Goal: Use online tool/utility: Utilize a website feature to perform a specific function

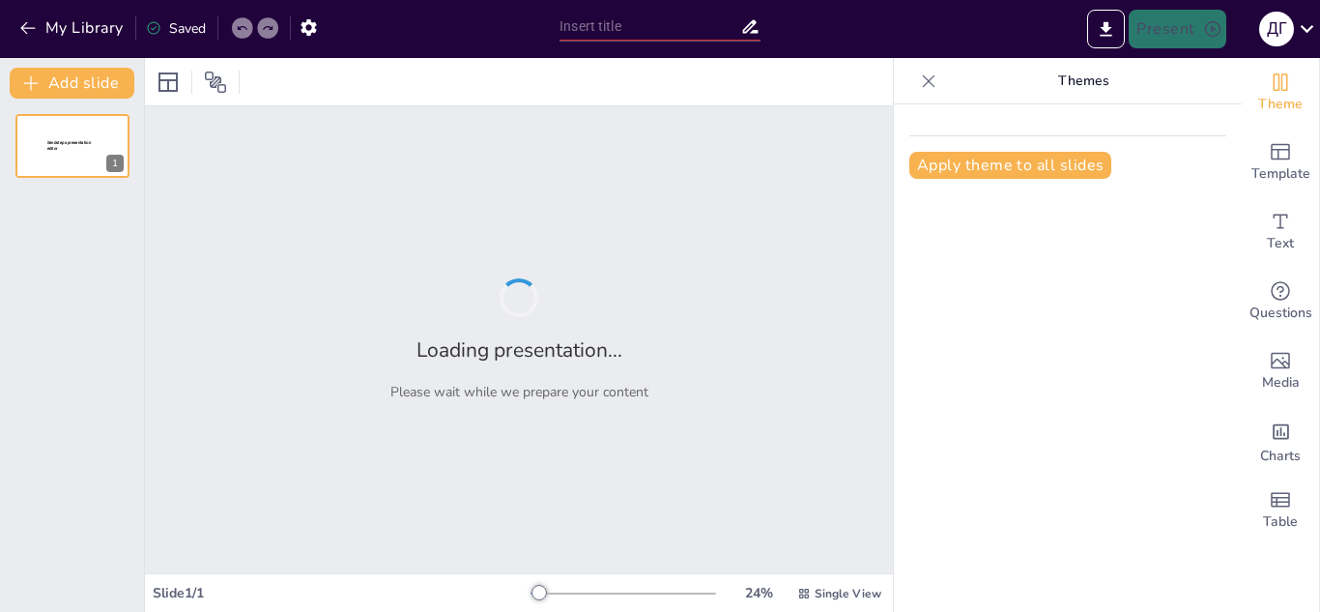
type input "Класифікація небезпек: Теоретичні основи та практичні аспекти"
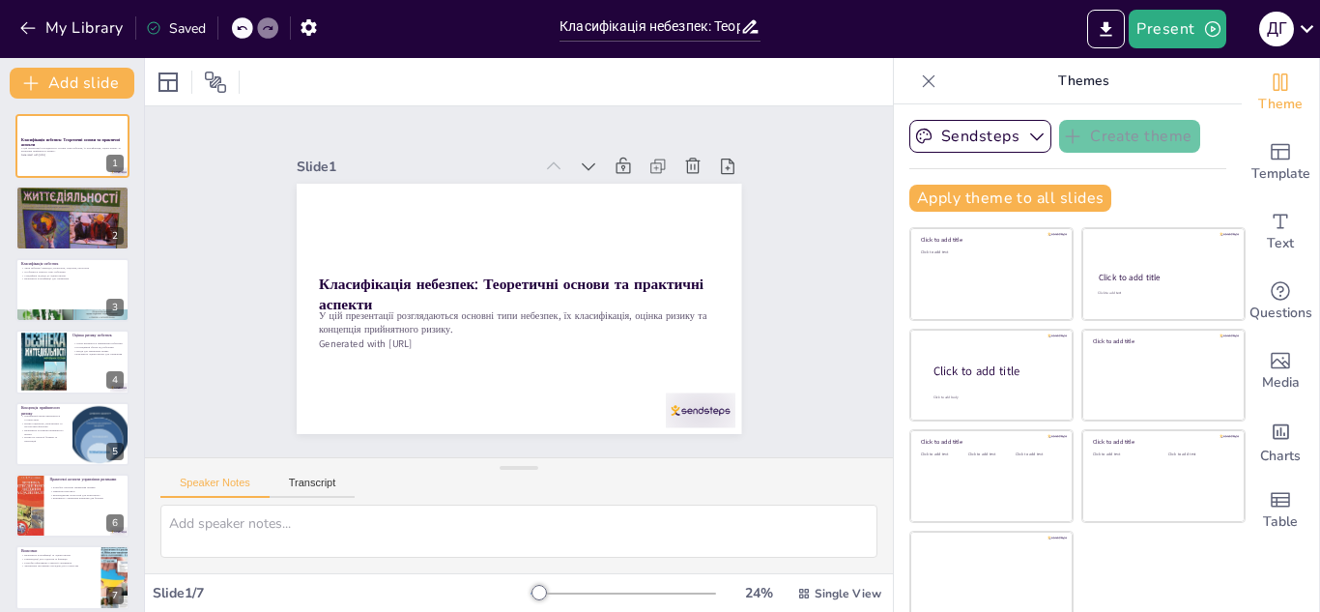
click at [801, 292] on div "Slide 1 Класифікація небезпек: Теоретичні основи та практичні аспекти У цій пре…" at bounding box center [519, 281] width 748 height 351
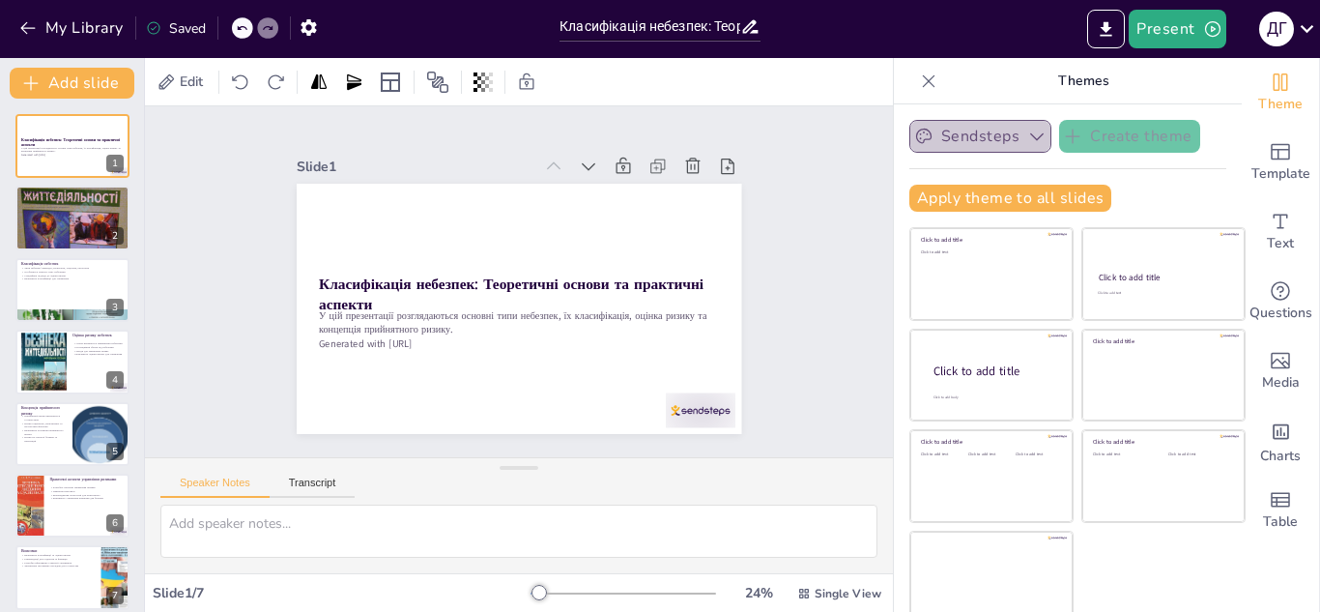
click at [994, 130] on button "Sendsteps" at bounding box center [981, 136] width 142 height 33
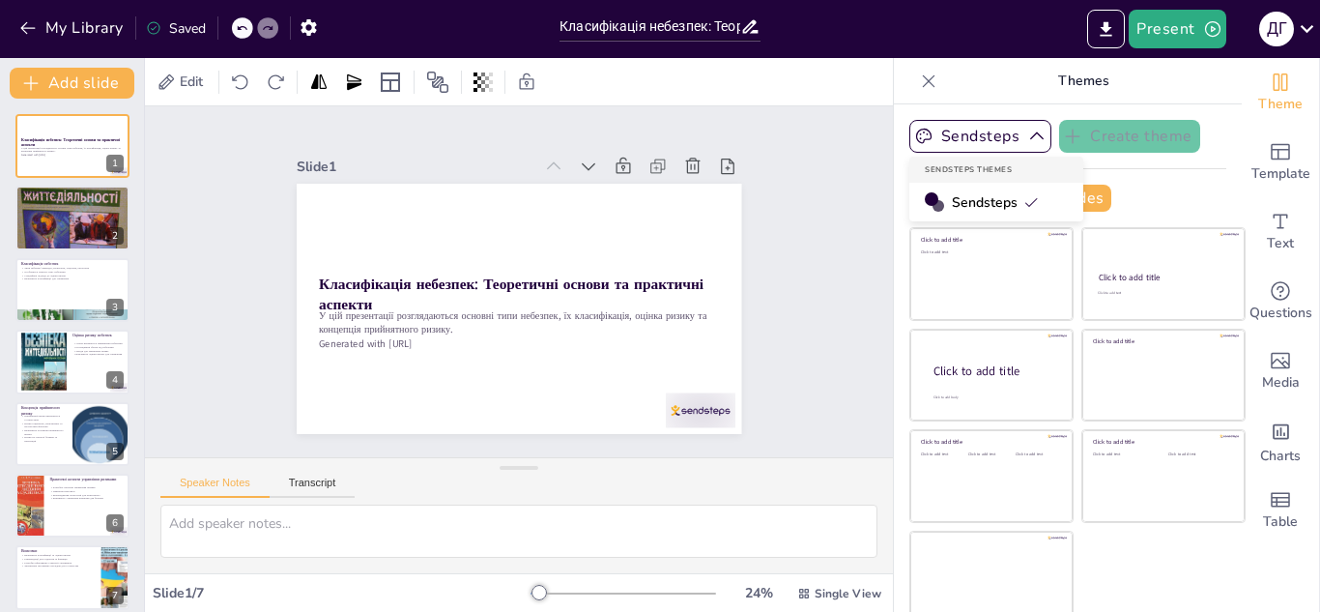
click at [963, 203] on span "Sendsteps" at bounding box center [995, 202] width 87 height 18
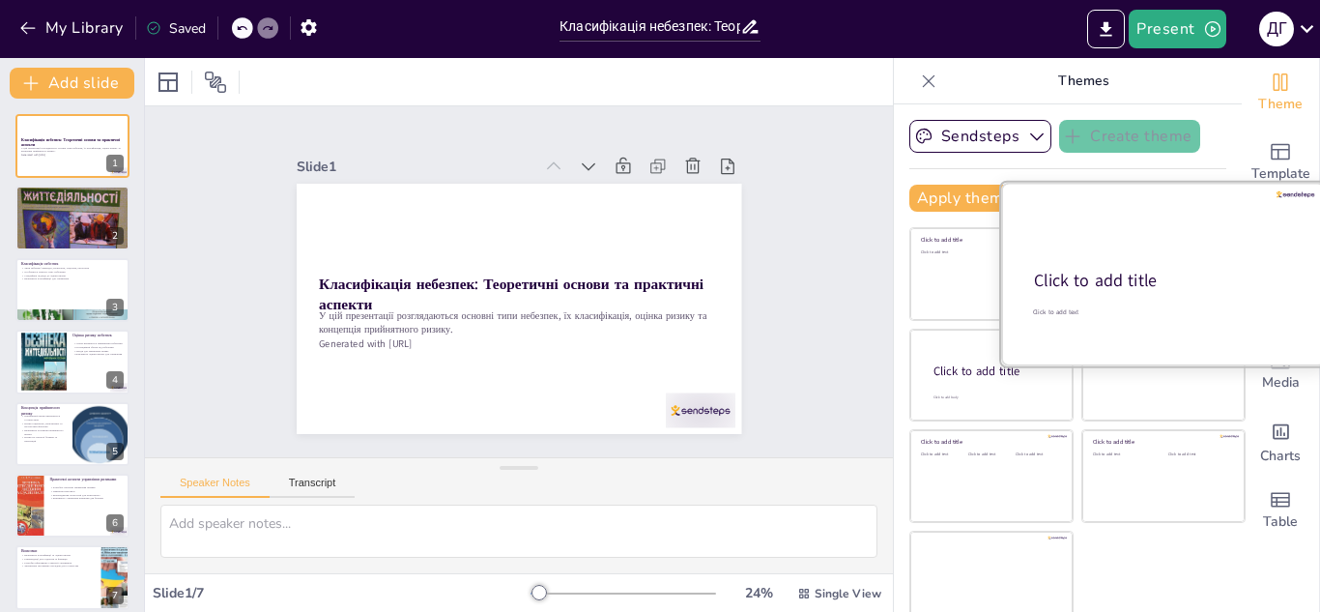
click at [1161, 270] on div "Click to add title" at bounding box center [1162, 281] width 256 height 23
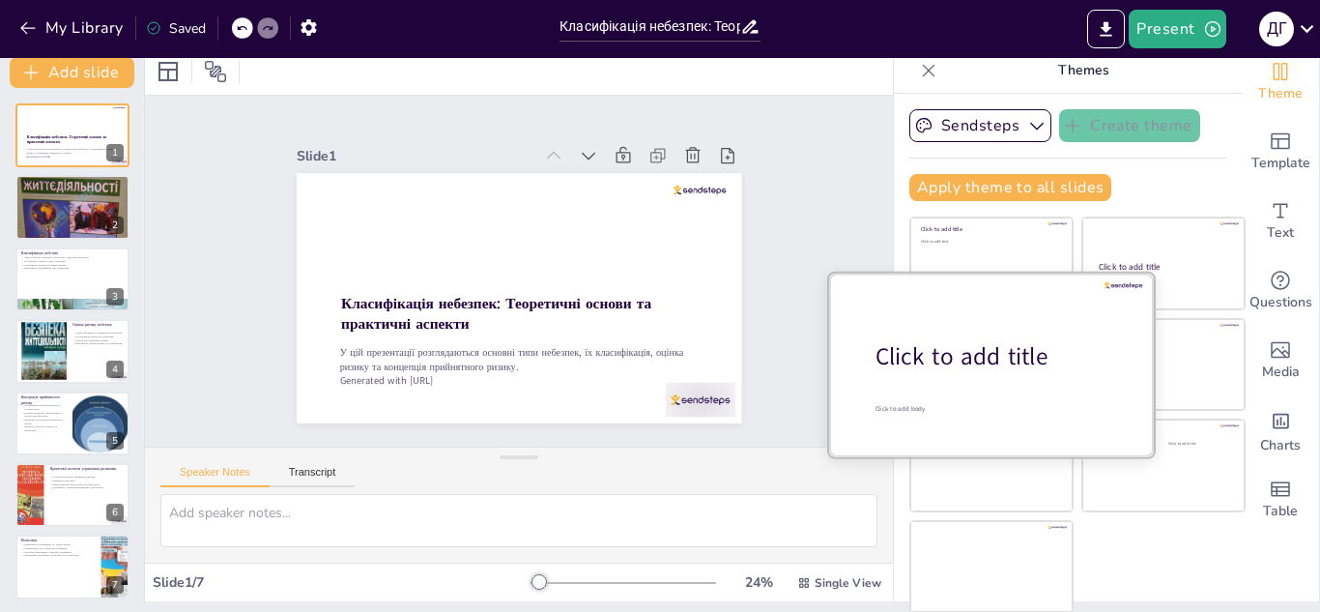
scroll to position [12, 0]
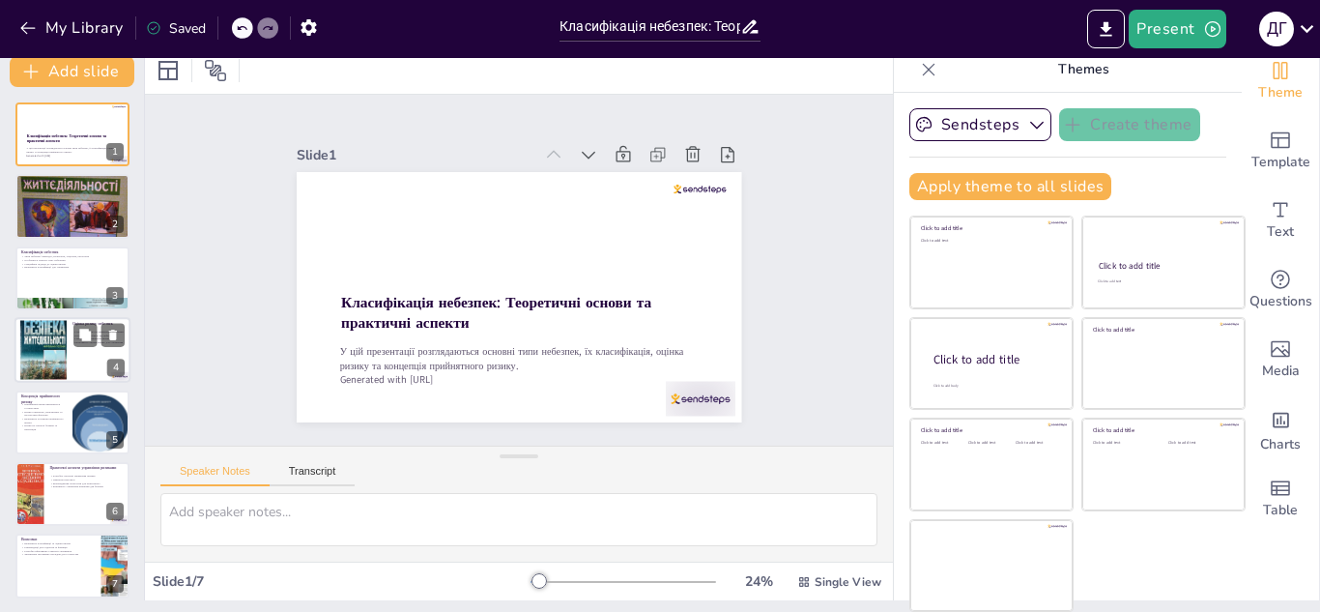
click at [49, 353] on div at bounding box center [43, 350] width 46 height 70
type textarea "Loremi dolorsitame c adipisci elitsedd eiu temporinc utla, etdolorem aliquaeni …"
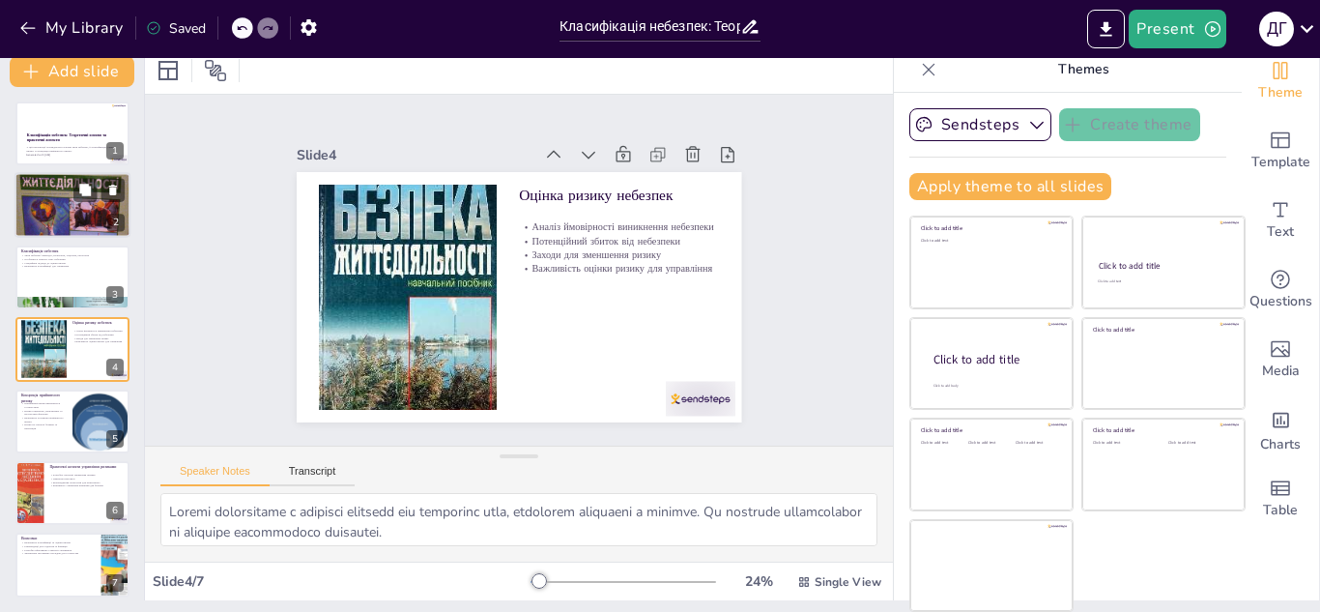
scroll to position [0, 0]
click at [54, 156] on p "Generated with [URL]" at bounding box center [72, 157] width 92 height 4
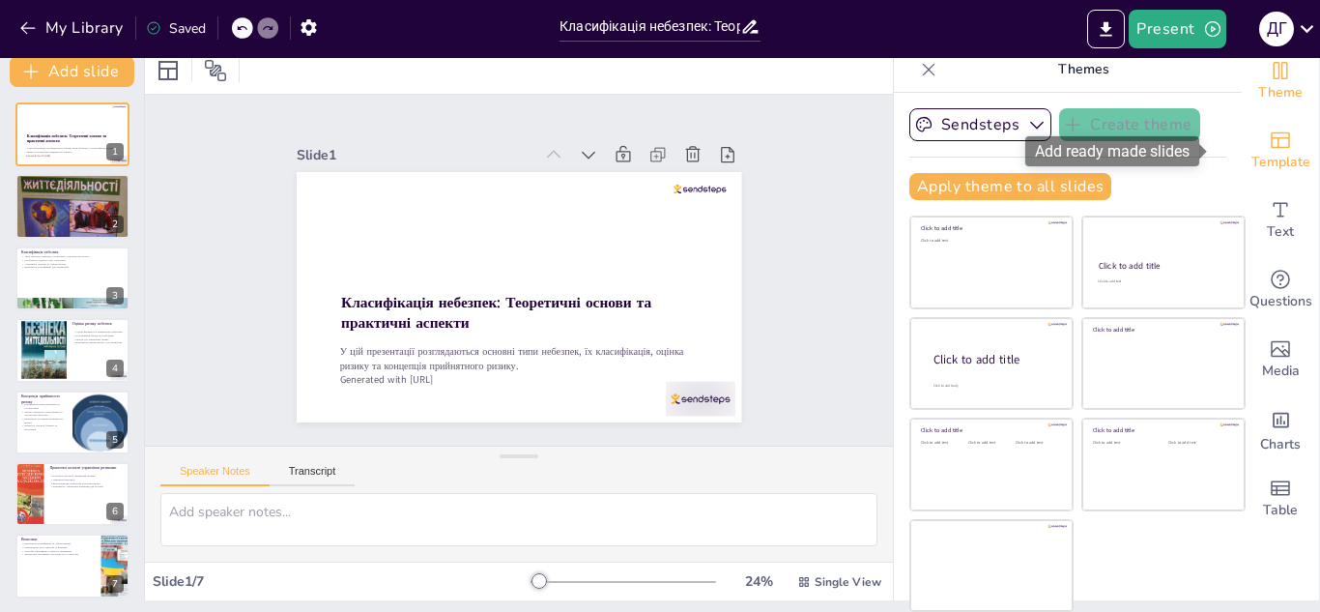
click at [1252, 161] on span "Template" at bounding box center [1281, 162] width 59 height 21
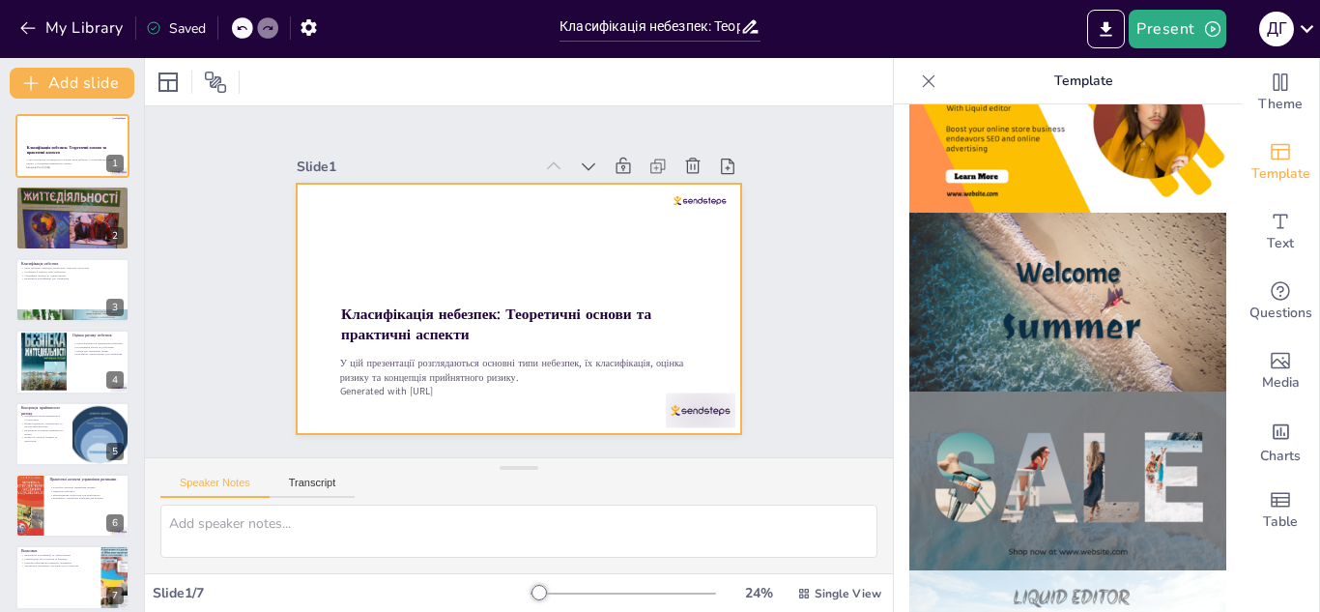
scroll to position [691, 0]
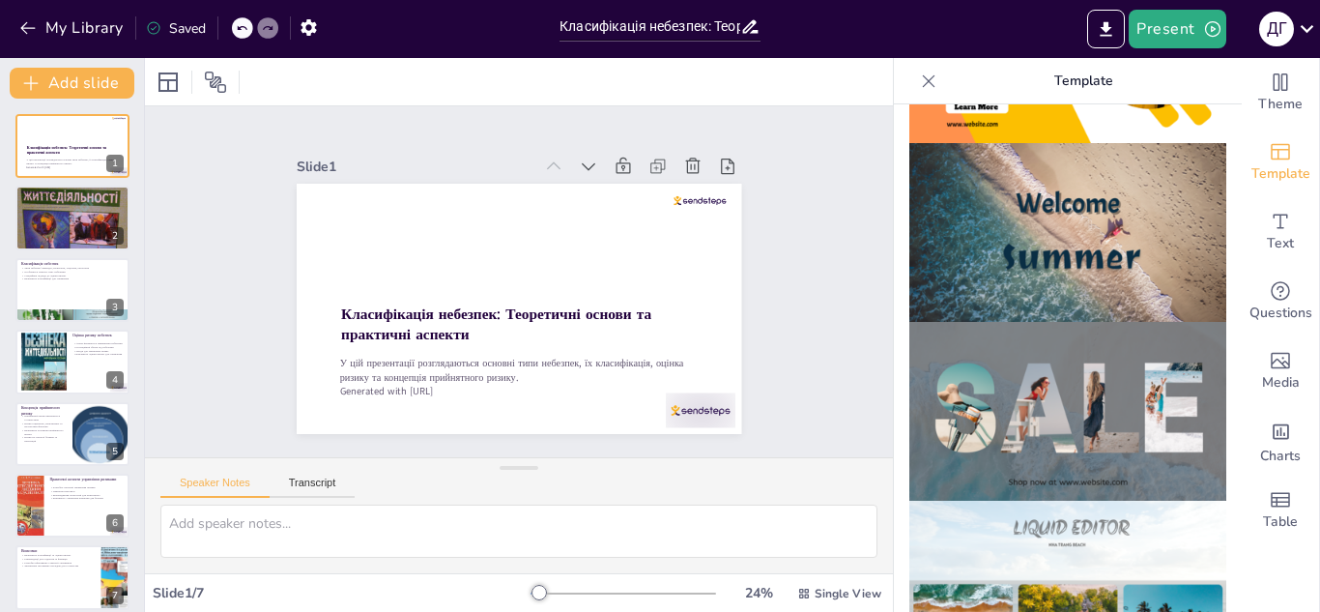
click at [922, 83] on icon at bounding box center [928, 81] width 19 height 19
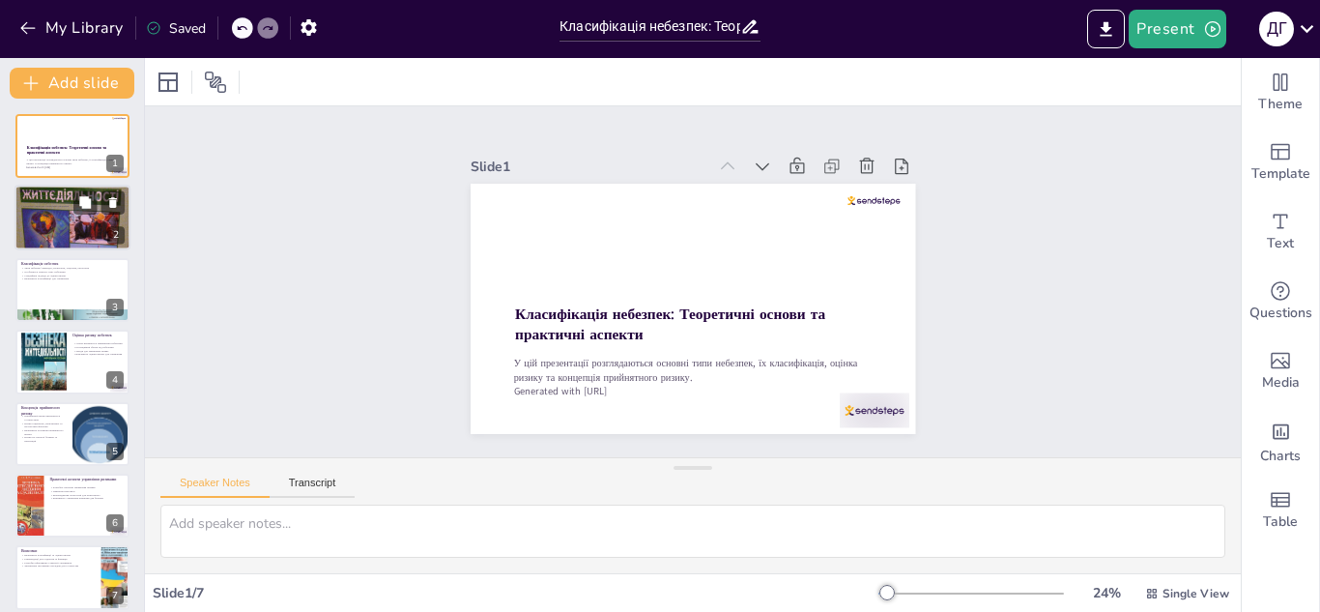
scroll to position [14, 0]
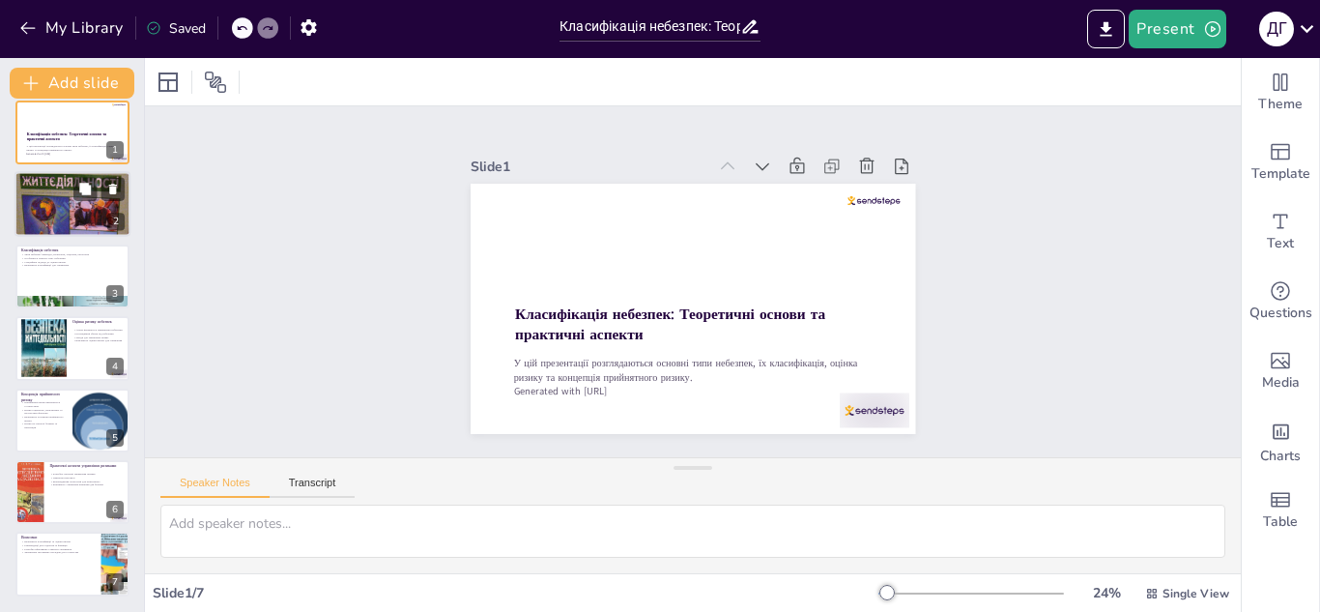
click at [67, 191] on p "Розробка стратегій управління ризиками" at bounding box center [72, 193] width 104 height 4
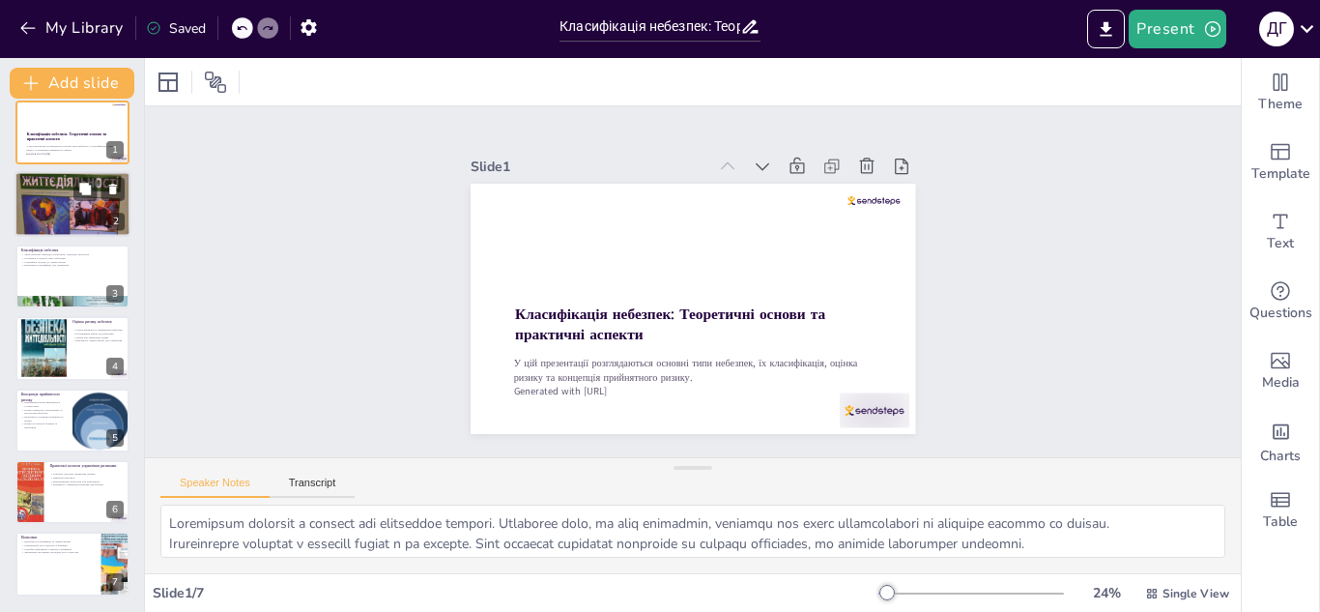
scroll to position [0, 0]
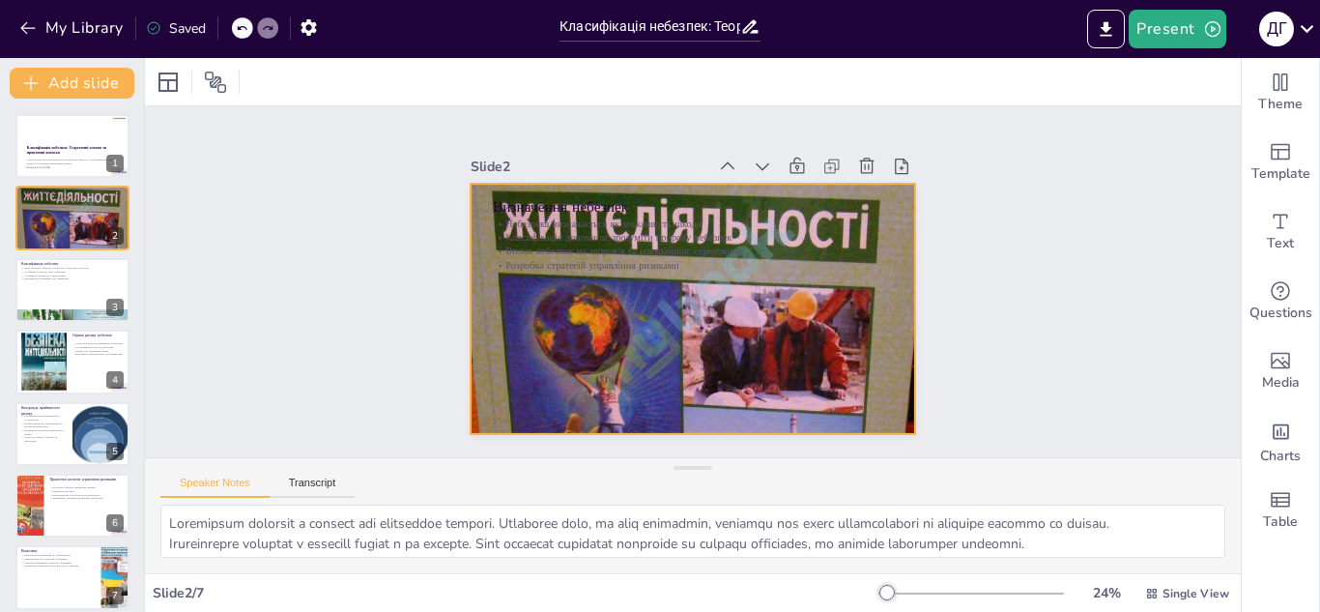
click at [658, 382] on div at bounding box center [693, 309] width 445 height 592
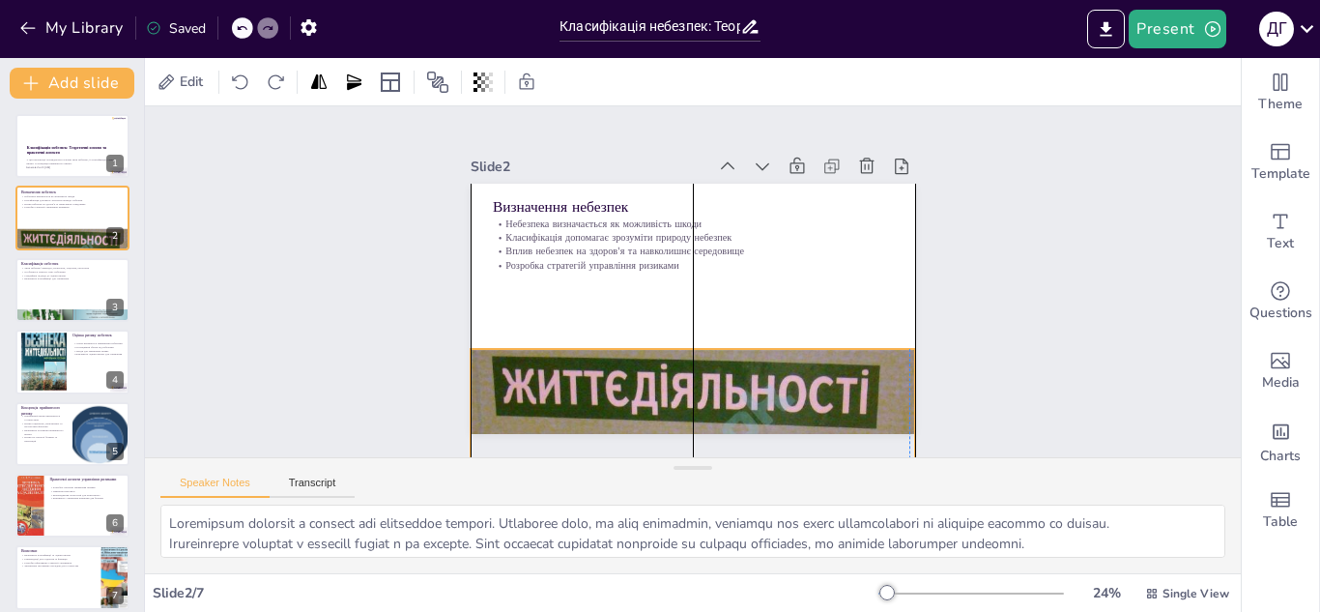
drag, startPoint x: 675, startPoint y: 177, endPoint x: 669, endPoint y: 342, distance: 165.4
click at [669, 342] on div at bounding box center [653, 469] width 558 height 671
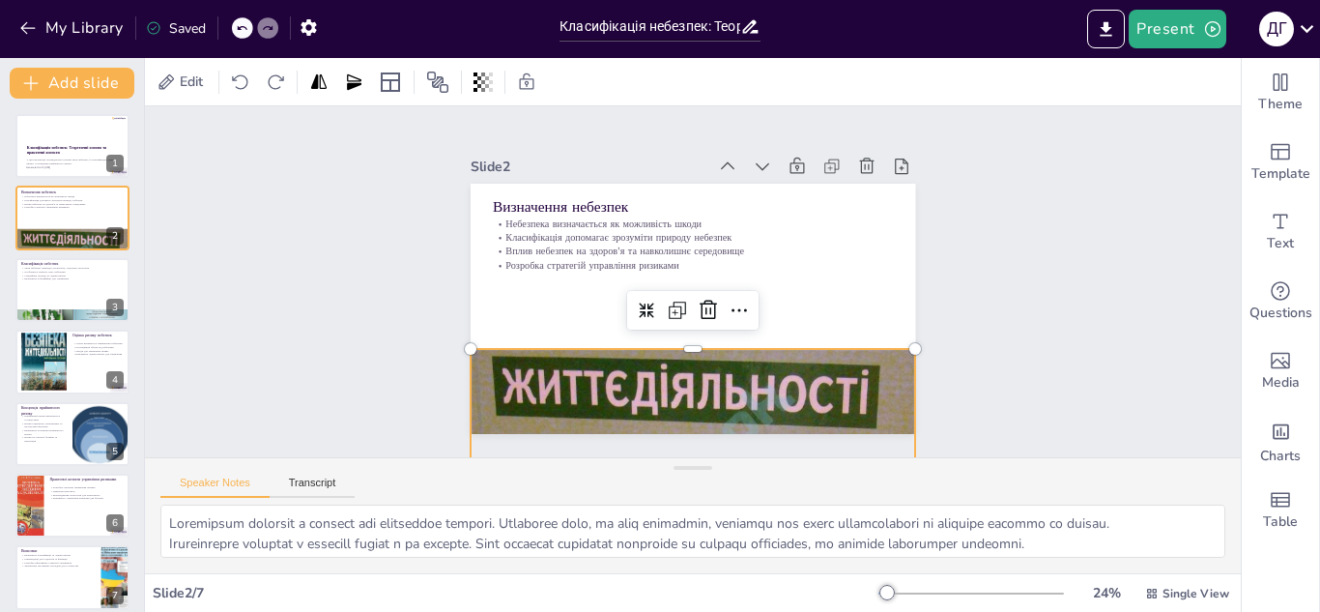
click at [1117, 317] on div "Slide 1 Класифікація небезпек: Теоретичні основи та практичні аспекти У цій пре…" at bounding box center [693, 281] width 1096 height 351
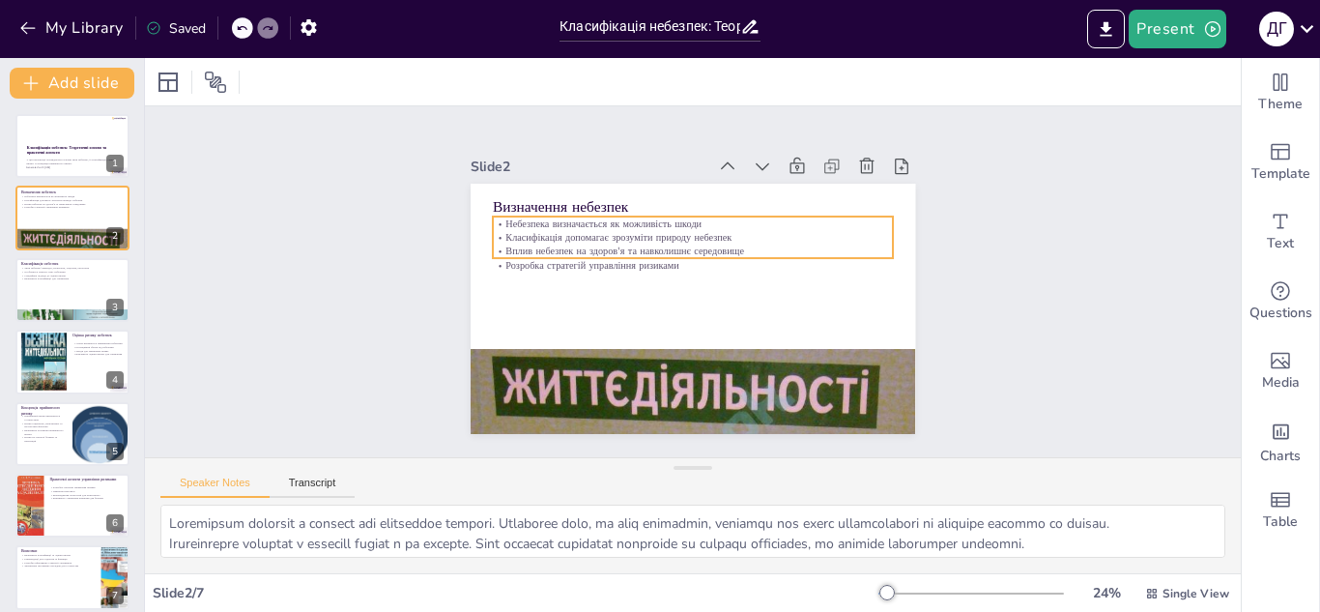
click at [640, 217] on p "Небезпека визначається як можливість шкоди" at bounding box center [693, 224] width 400 height 14
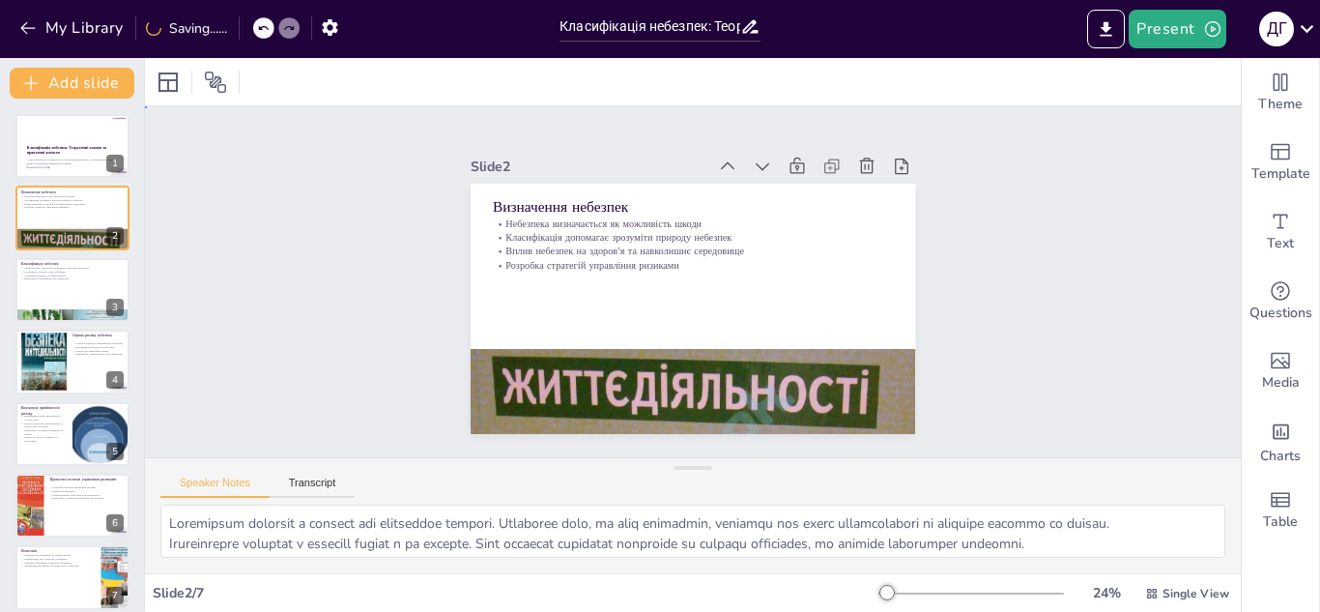
click at [1061, 275] on div "Slide 1 Класифікація небезпек: Теоретичні основи та практичні аспекти У цій пре…" at bounding box center [693, 281] width 1096 height 351
click at [56, 304] on div at bounding box center [72, 290] width 116 height 66
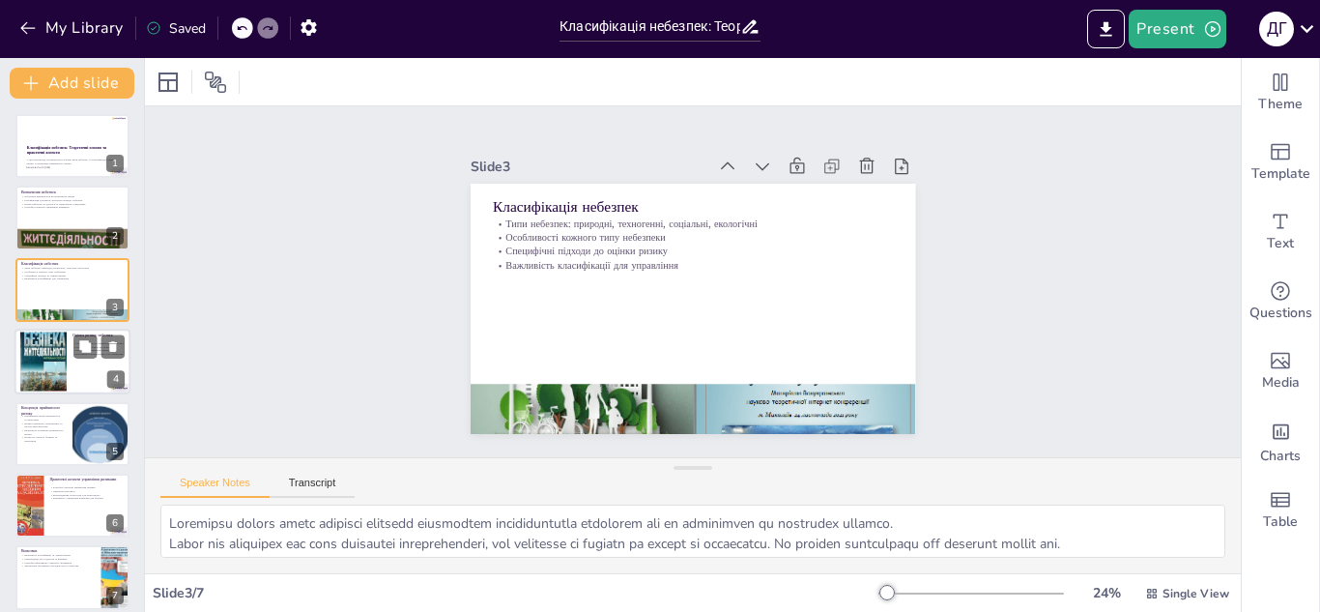
click at [61, 351] on div at bounding box center [43, 362] width 46 height 70
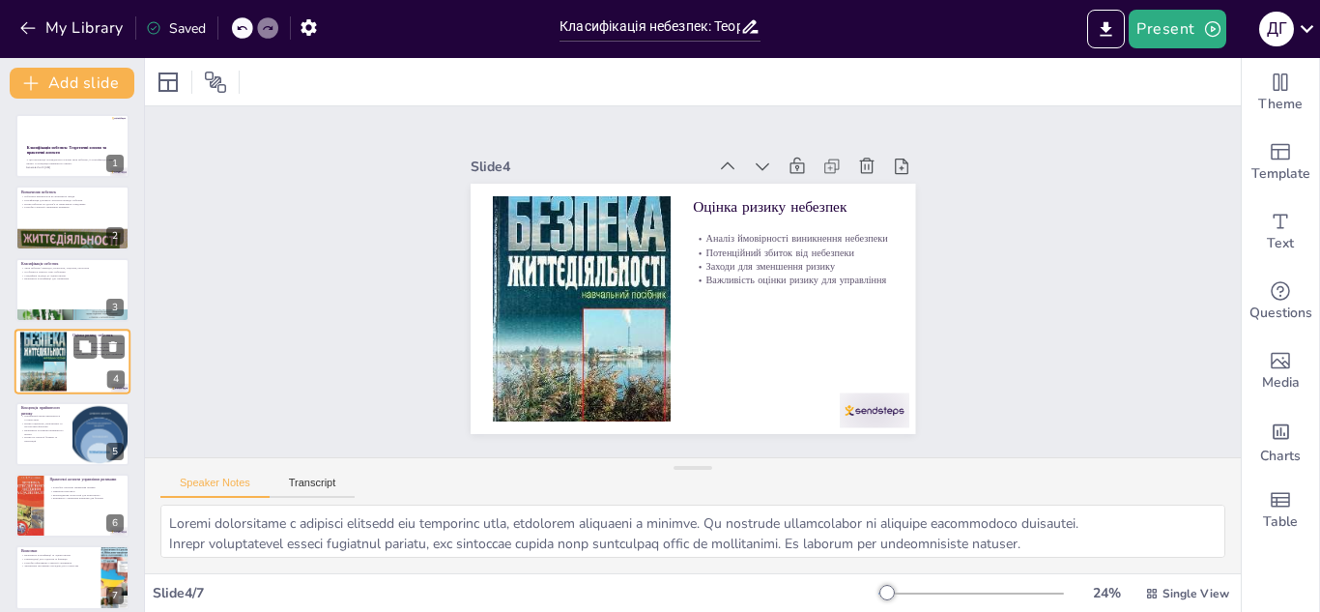
scroll to position [7, 0]
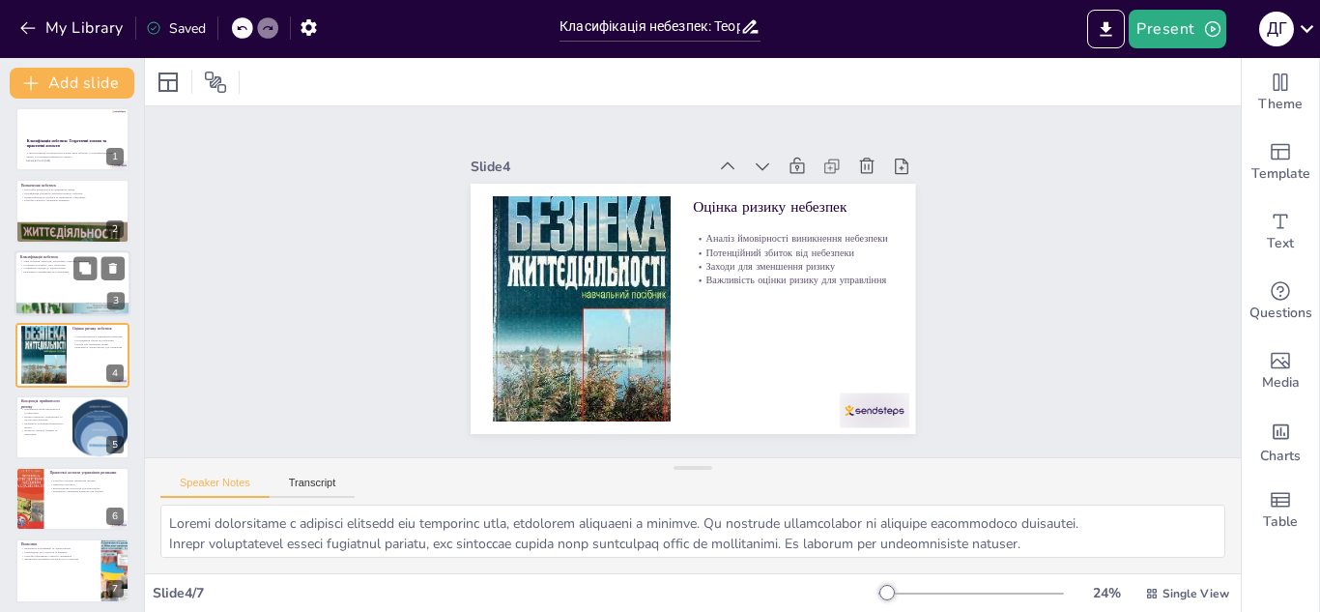
click at [53, 285] on div at bounding box center [72, 283] width 116 height 66
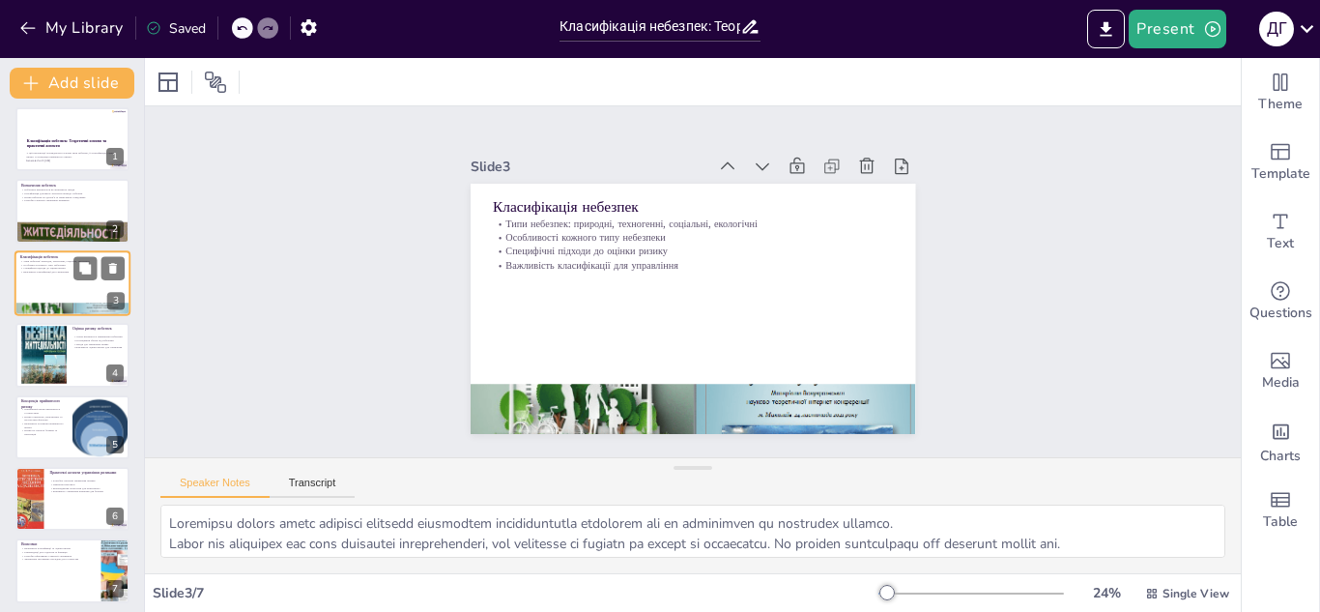
scroll to position [0, 0]
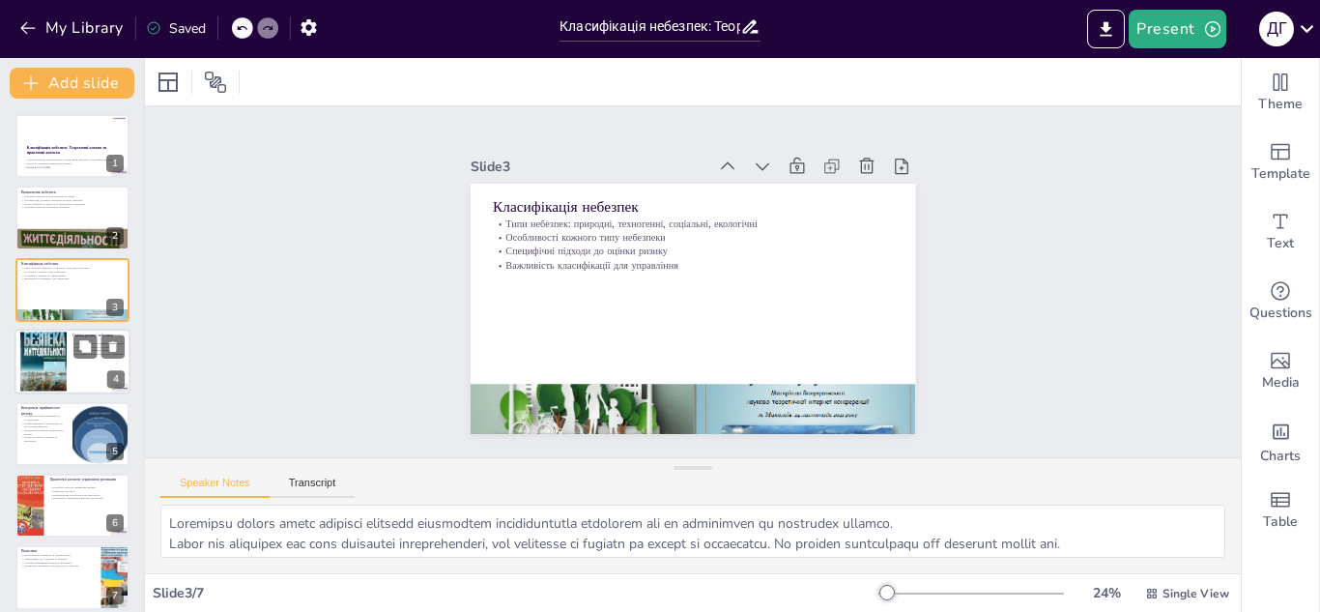
click at [69, 360] on div at bounding box center [72, 362] width 116 height 66
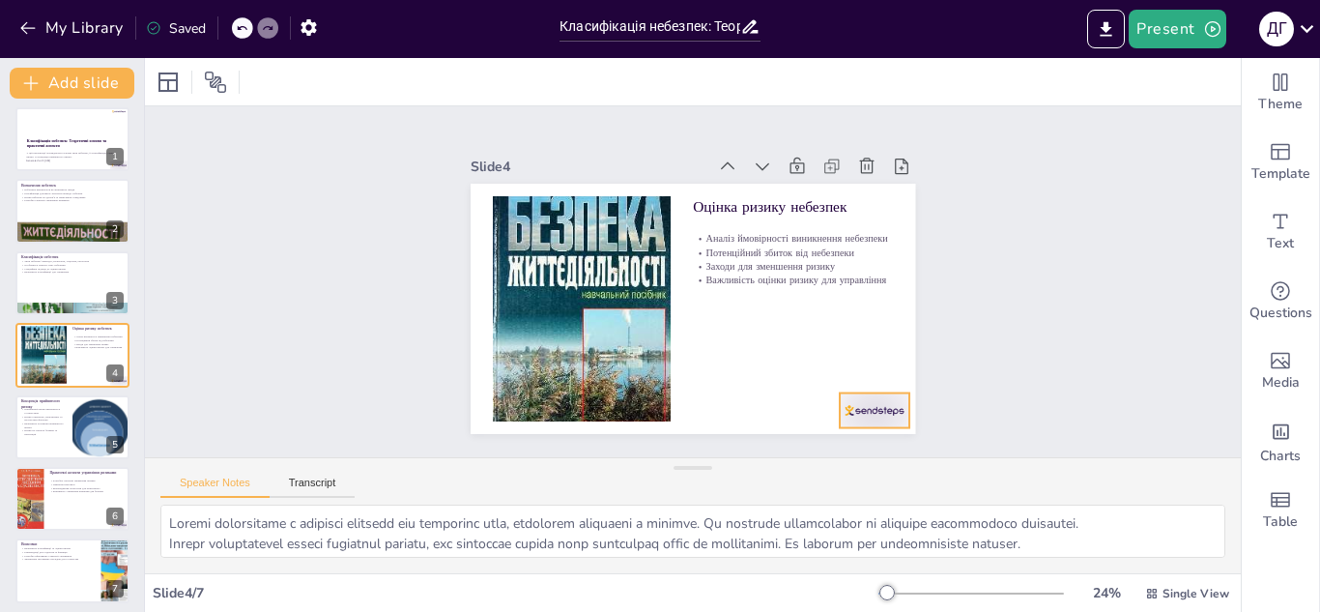
click at [865, 407] on div at bounding box center [875, 410] width 70 height 35
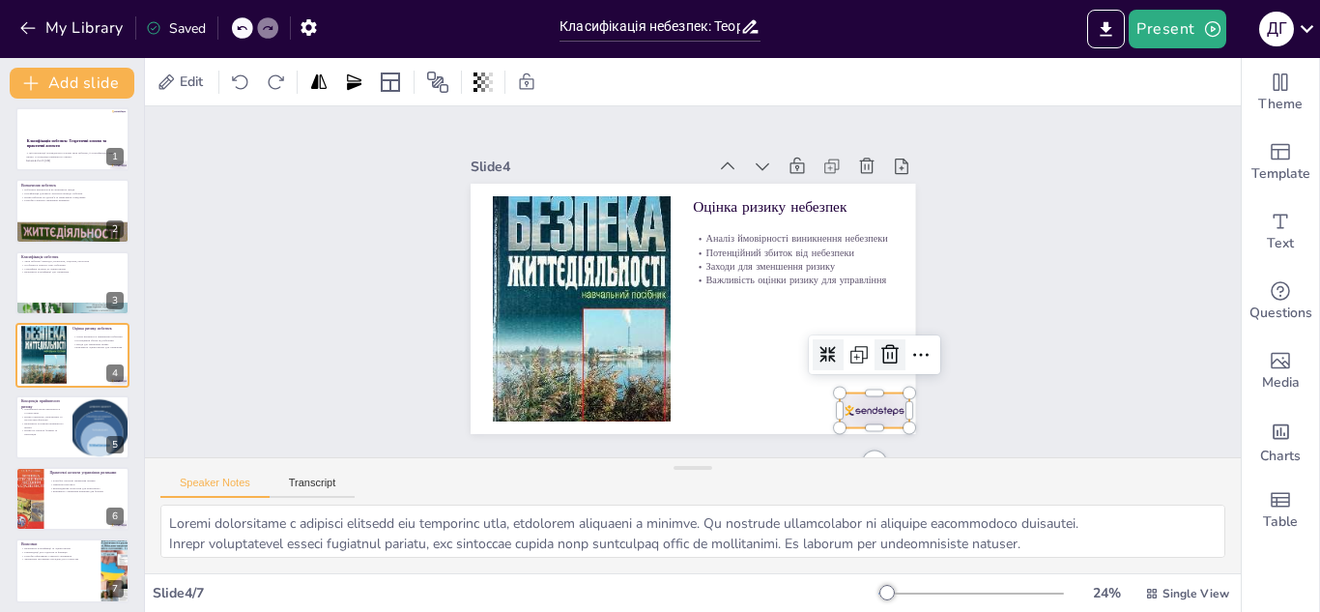
click at [883, 344] on icon at bounding box center [890, 353] width 17 height 19
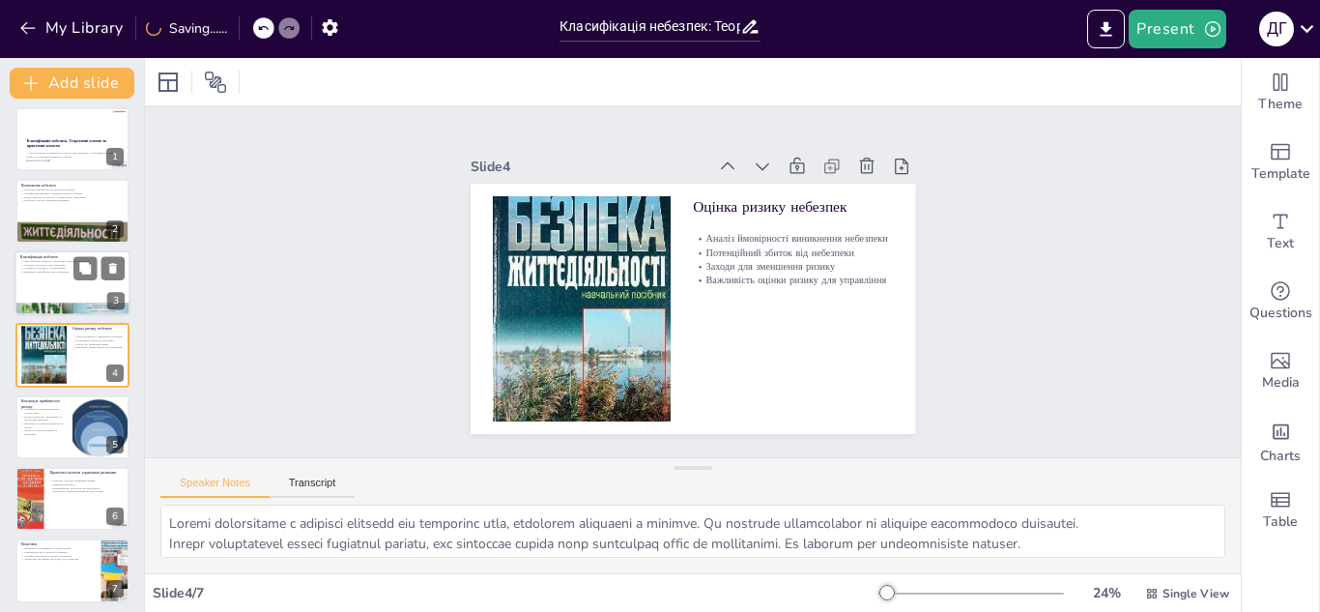
click at [45, 261] on p "Типи небезпек: природні, техногенні, соціальні, екологічні" at bounding box center [72, 261] width 104 height 4
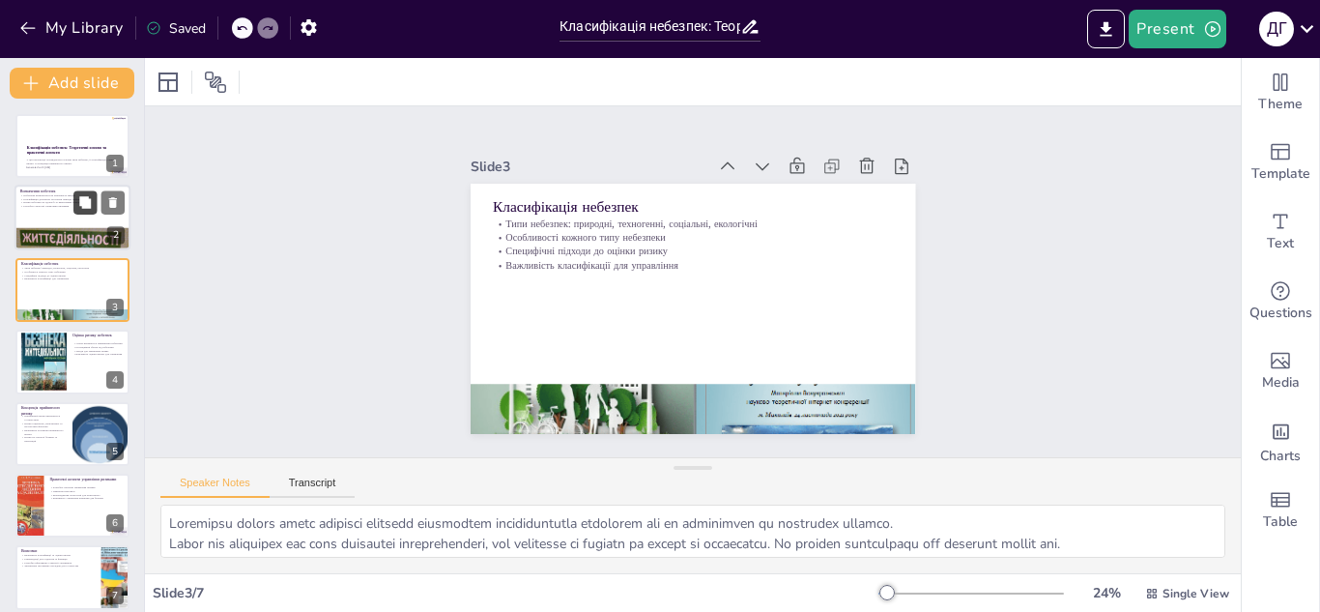
click at [73, 209] on div "Визначення небезпек Небезпека визначається як можливість шкоди Класифікація доп…" at bounding box center [72, 219] width 116 height 66
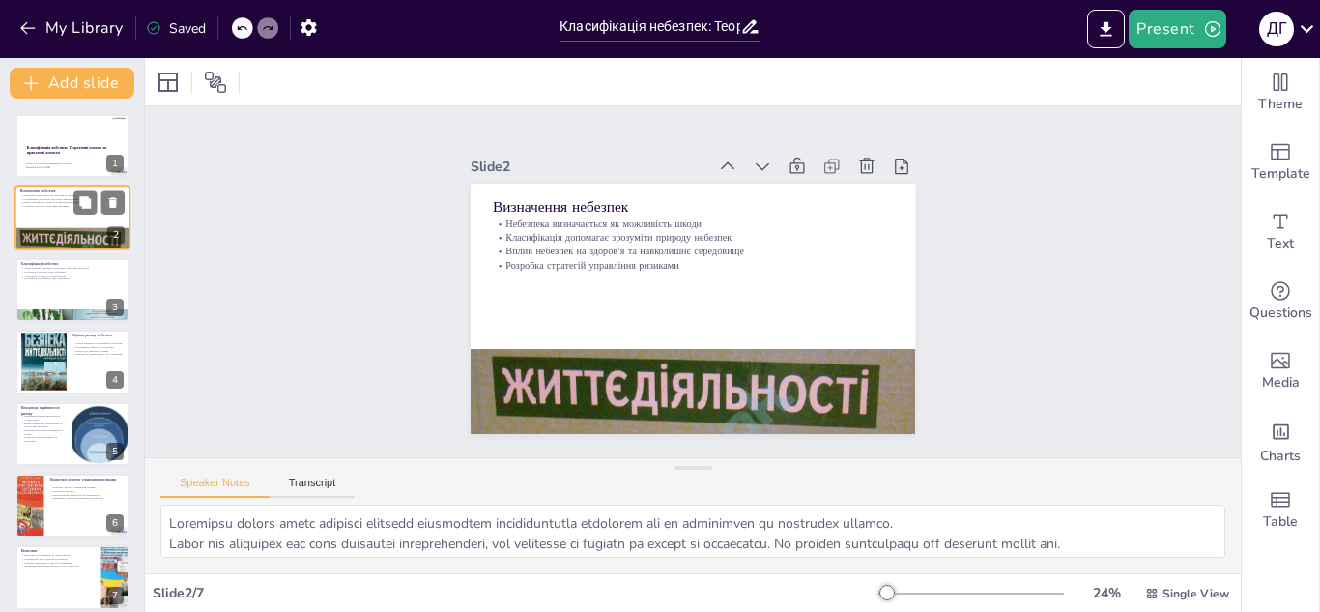
type textarea "Loremipsum dolorsit a consect adi elitseddoe tempori. Utlaboree dolo, ma aliq e…"
click at [41, 127] on div at bounding box center [72, 146] width 116 height 66
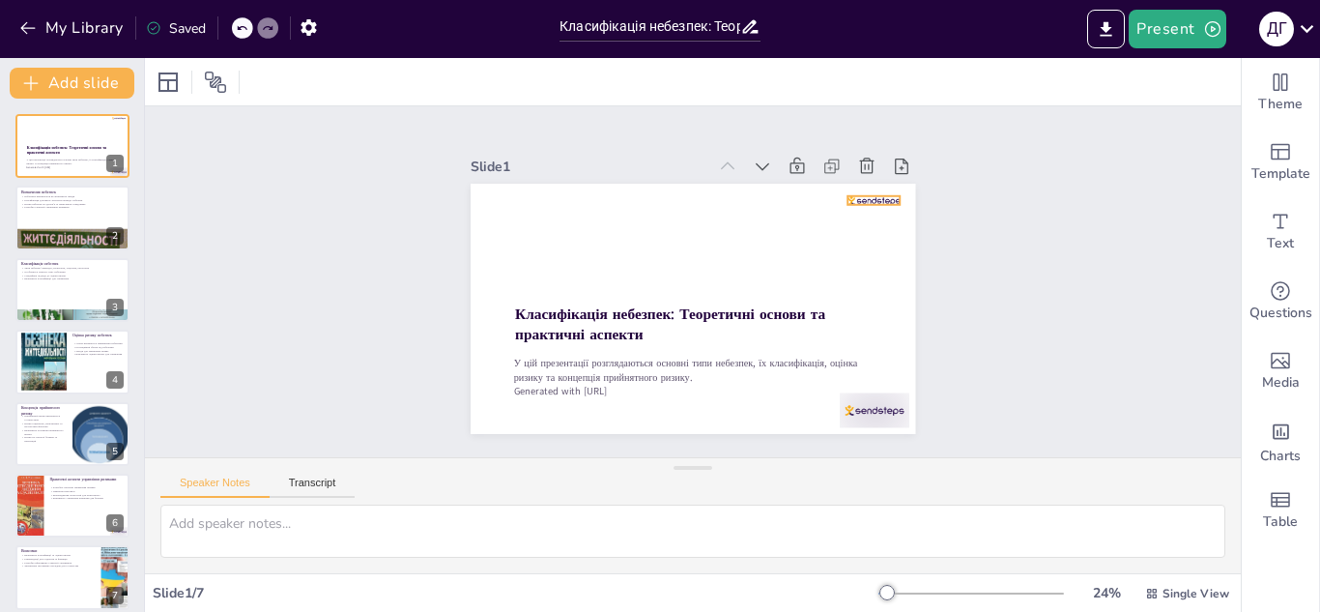
click at [868, 198] on div "Класифікація небезпек: Теоретичні основи та практичні аспекти У цій презентації…" at bounding box center [693, 309] width 445 height 250
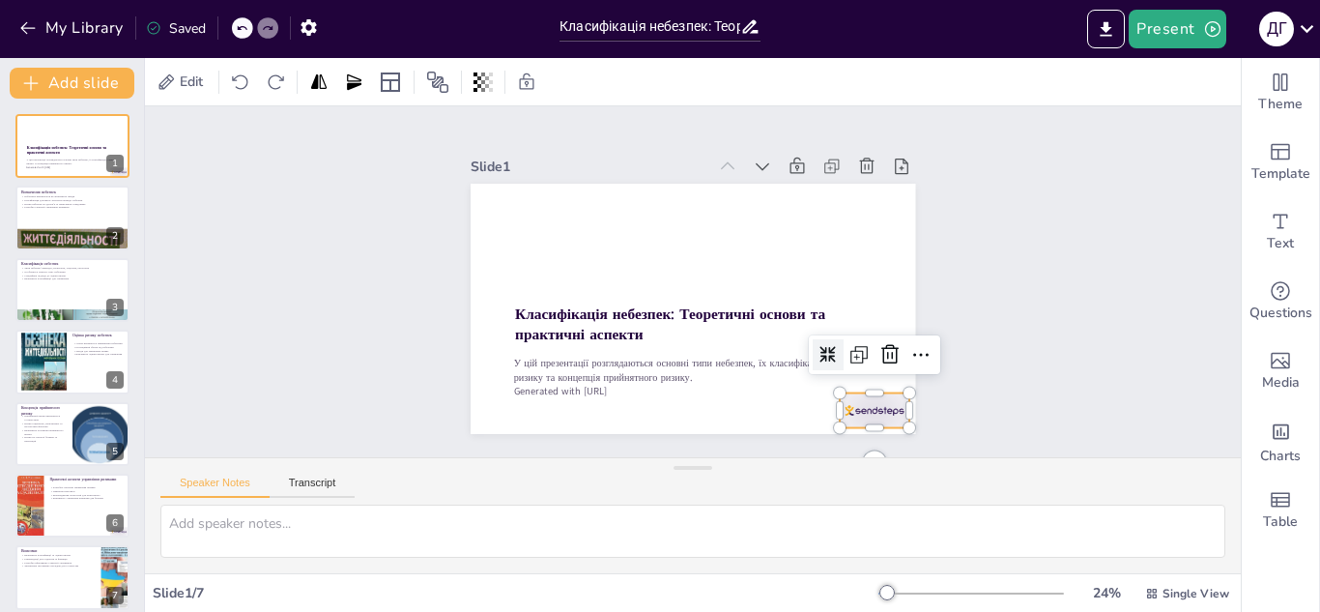
click at [859, 400] on div at bounding box center [875, 410] width 70 height 35
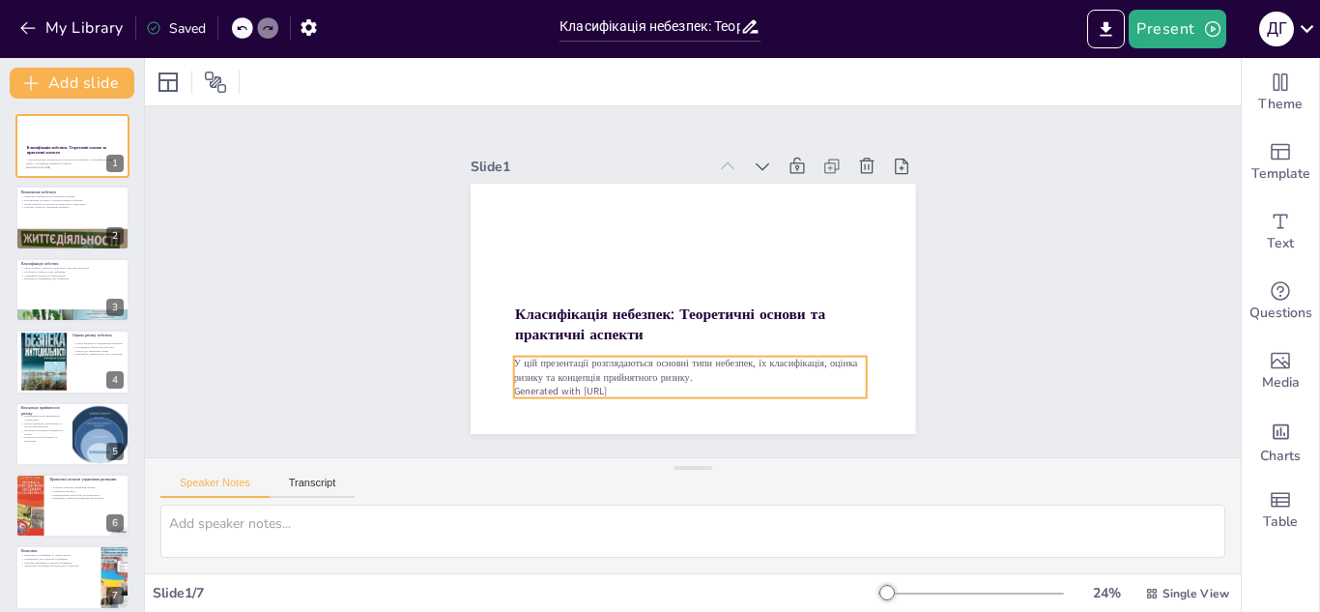
click at [553, 391] on div "Класифікація небезпек: Теоретичні основи та практичні аспекти У цій презентації…" at bounding box center [693, 309] width 445 height 250
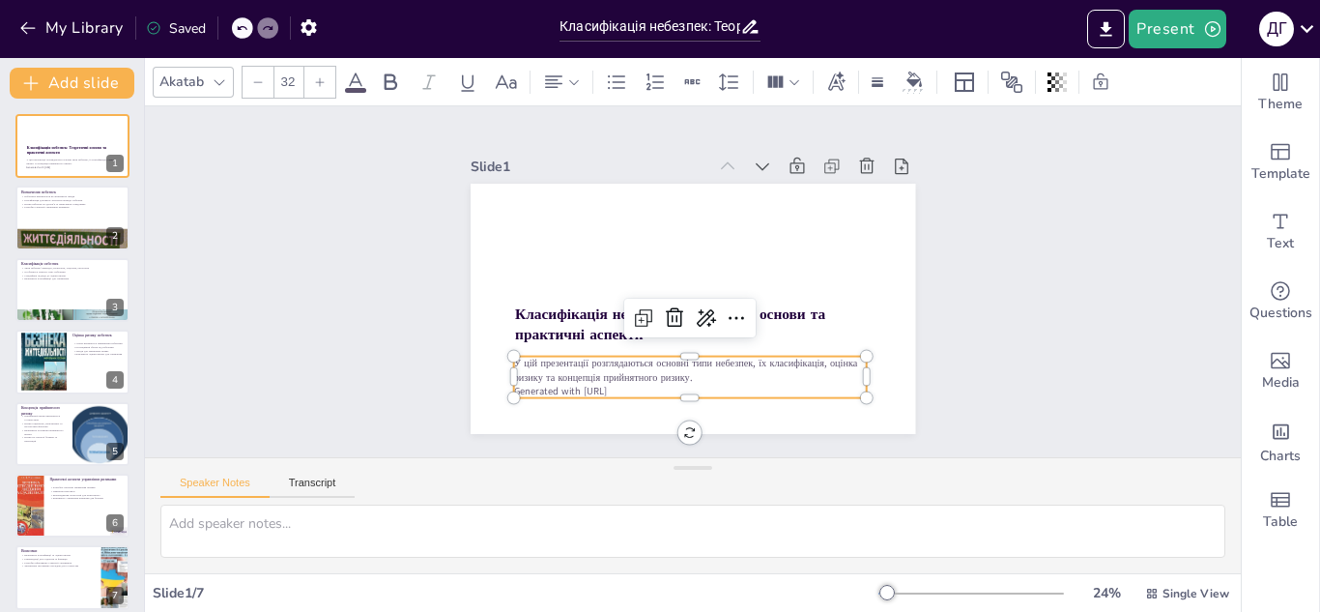
click at [629, 384] on p "Generated with [URL]" at bounding box center [689, 391] width 353 height 14
click at [978, 293] on div "Slide 1 Класифікація небезпек: Теоретичні основи та практичні аспекти У цій пре…" at bounding box center [693, 281] width 1096 height 351
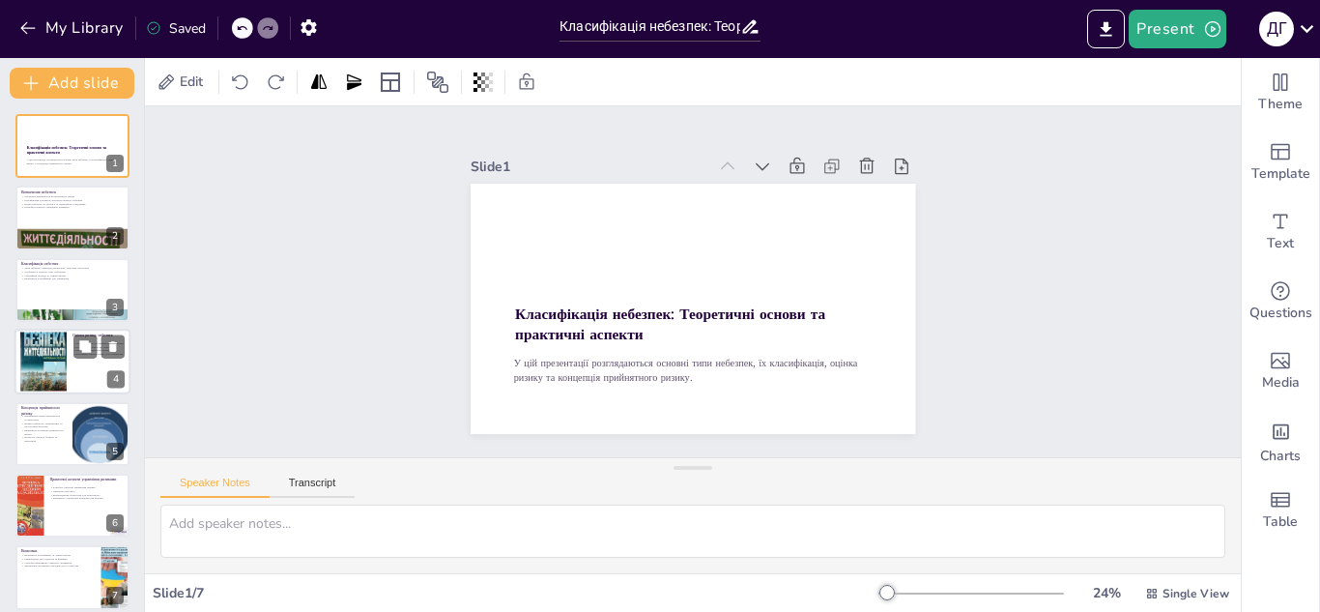
click at [98, 376] on div at bounding box center [72, 362] width 116 height 66
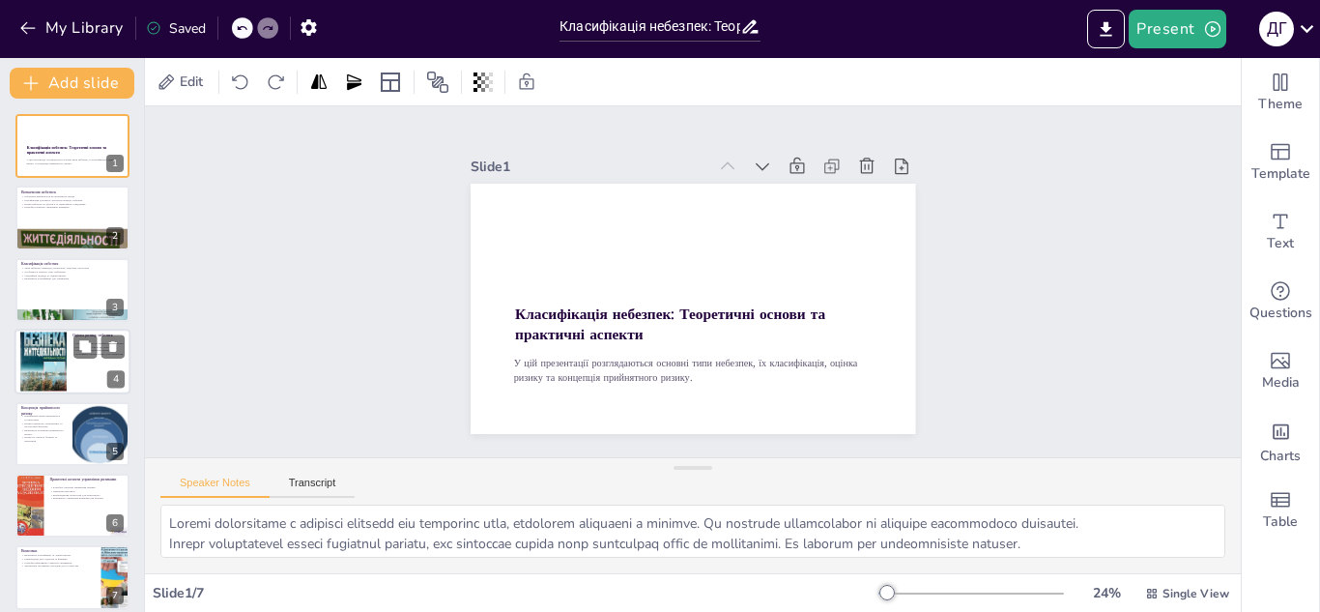
scroll to position [7, 0]
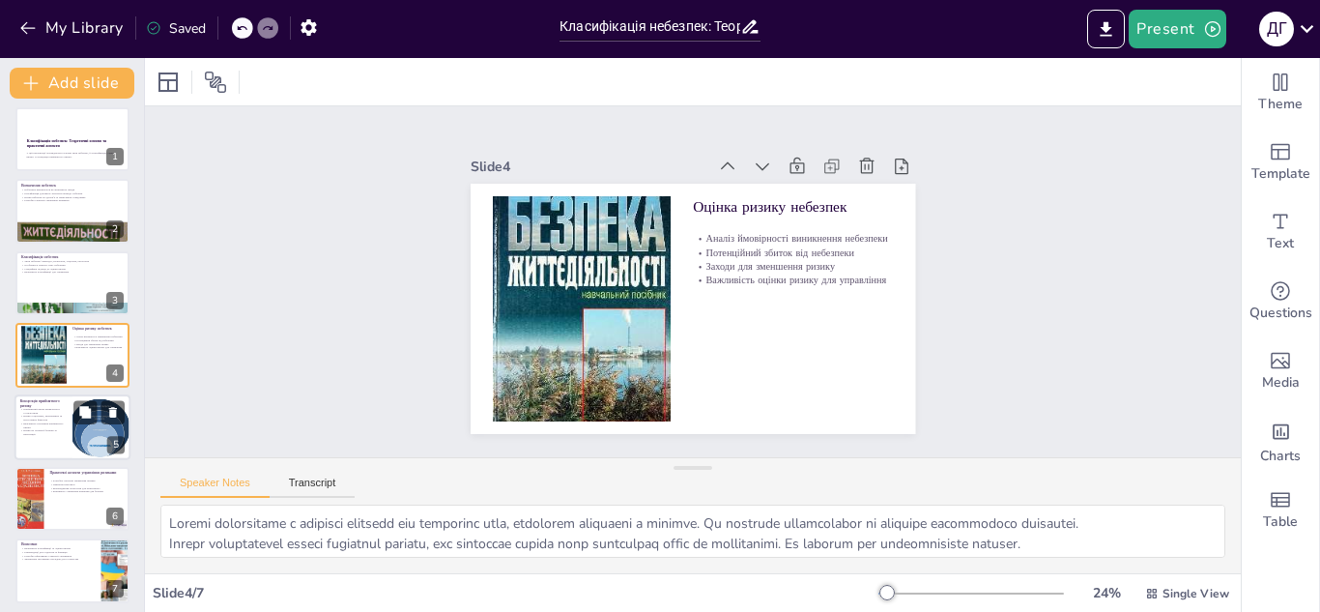
click at [48, 438] on div at bounding box center [72, 427] width 116 height 66
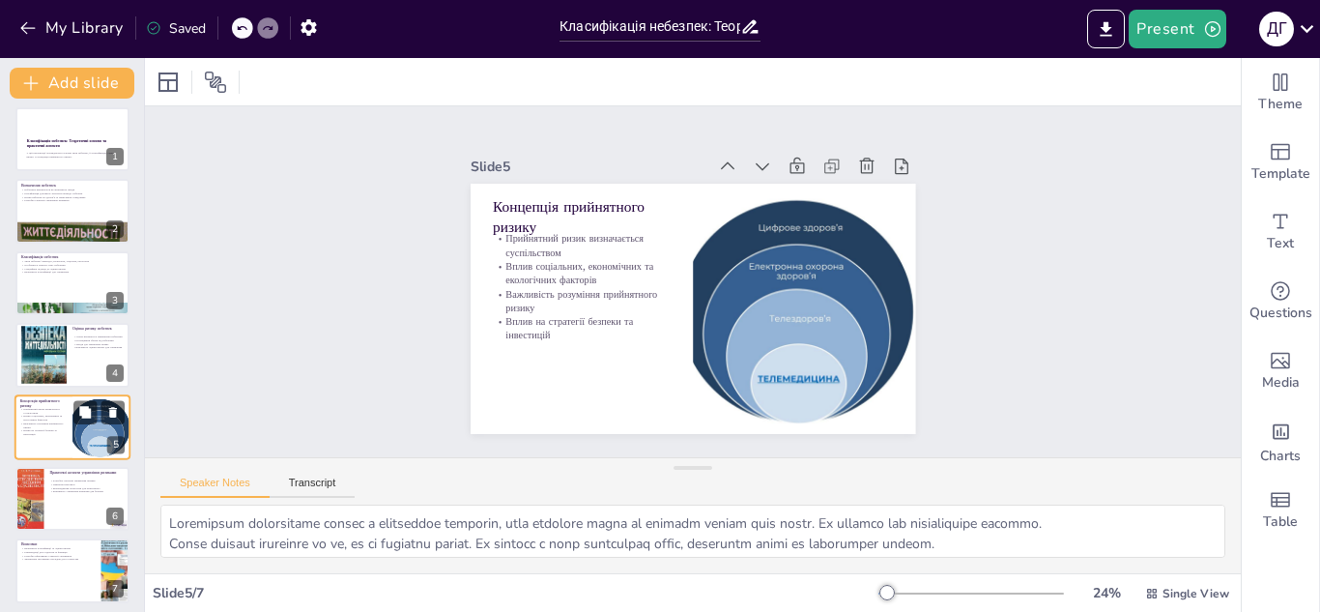
scroll to position [14, 0]
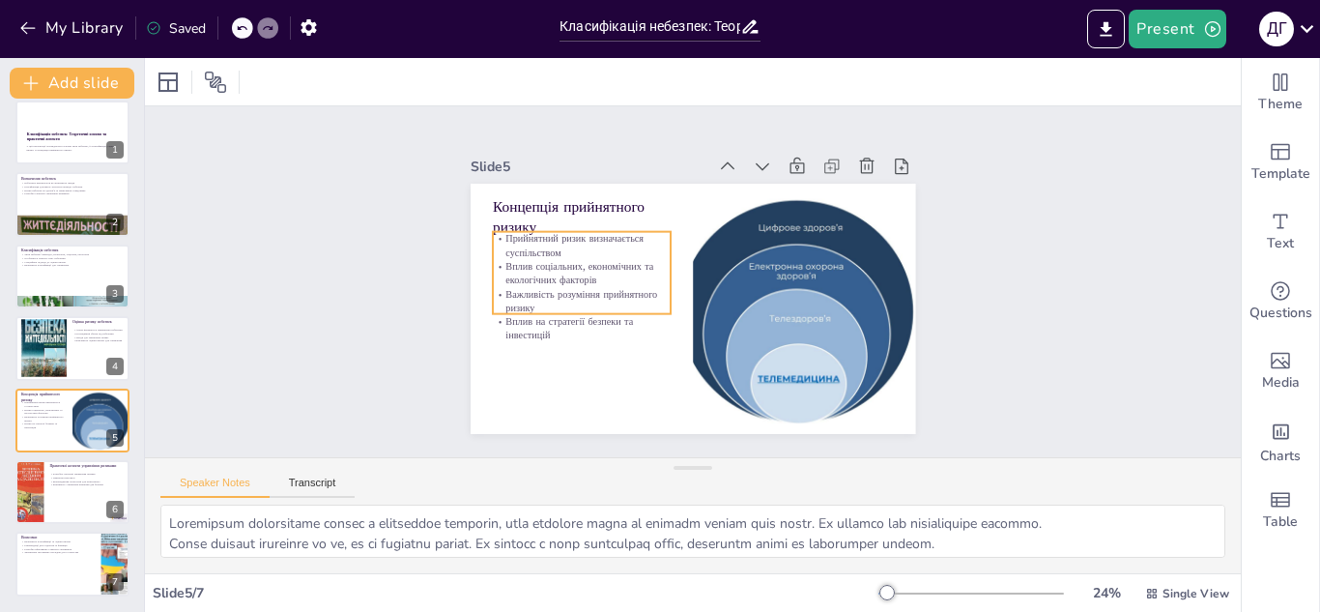
click at [512, 291] on p "Важливість розуміння прийнятного ризику" at bounding box center [582, 301] width 178 height 28
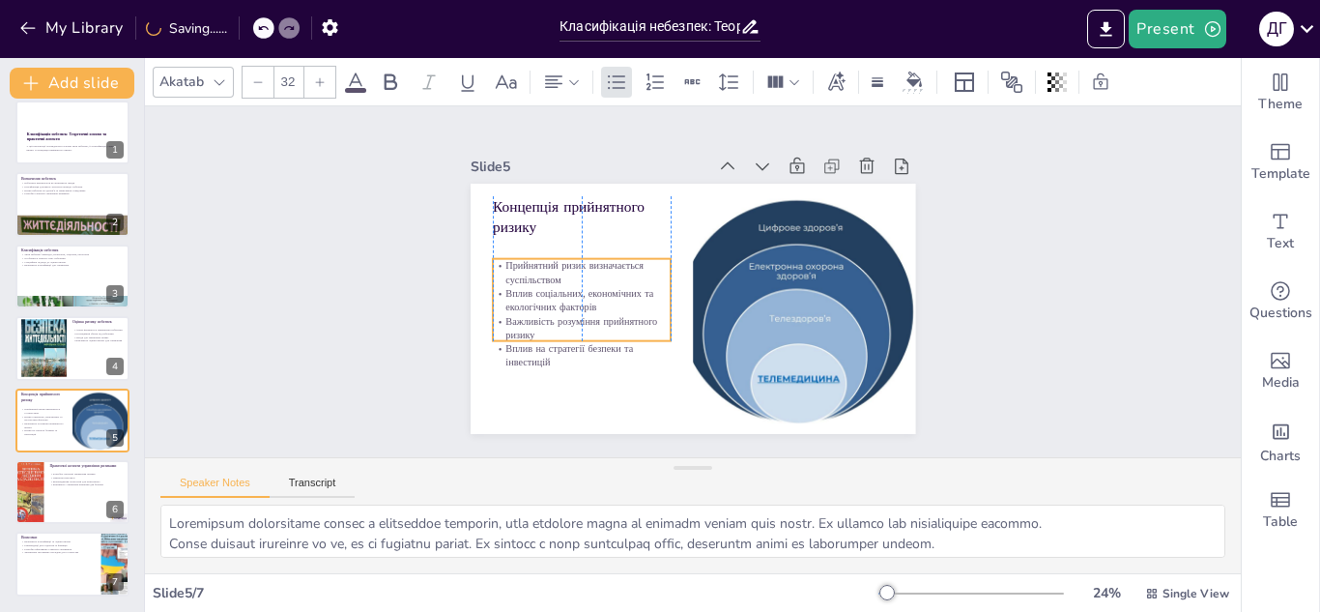
drag, startPoint x: 600, startPoint y: 297, endPoint x: 601, endPoint y: 324, distance: 27.1
click at [601, 324] on p "Важливість розуміння прийнятного ризику" at bounding box center [582, 328] width 178 height 28
click at [13, 481] on div "Класифікація небезпек: Теоретичні основи та практичні аспекти У цій презентації…" at bounding box center [72, 349] width 144 height 496
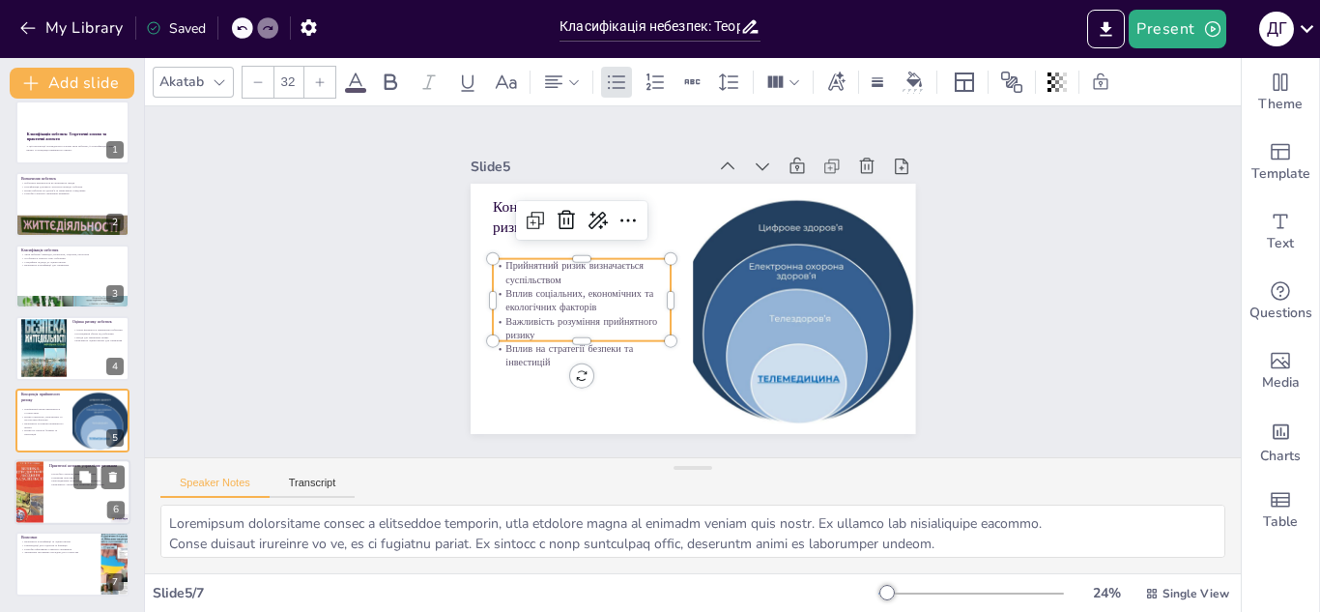
click at [27, 482] on div at bounding box center [28, 492] width 47 height 66
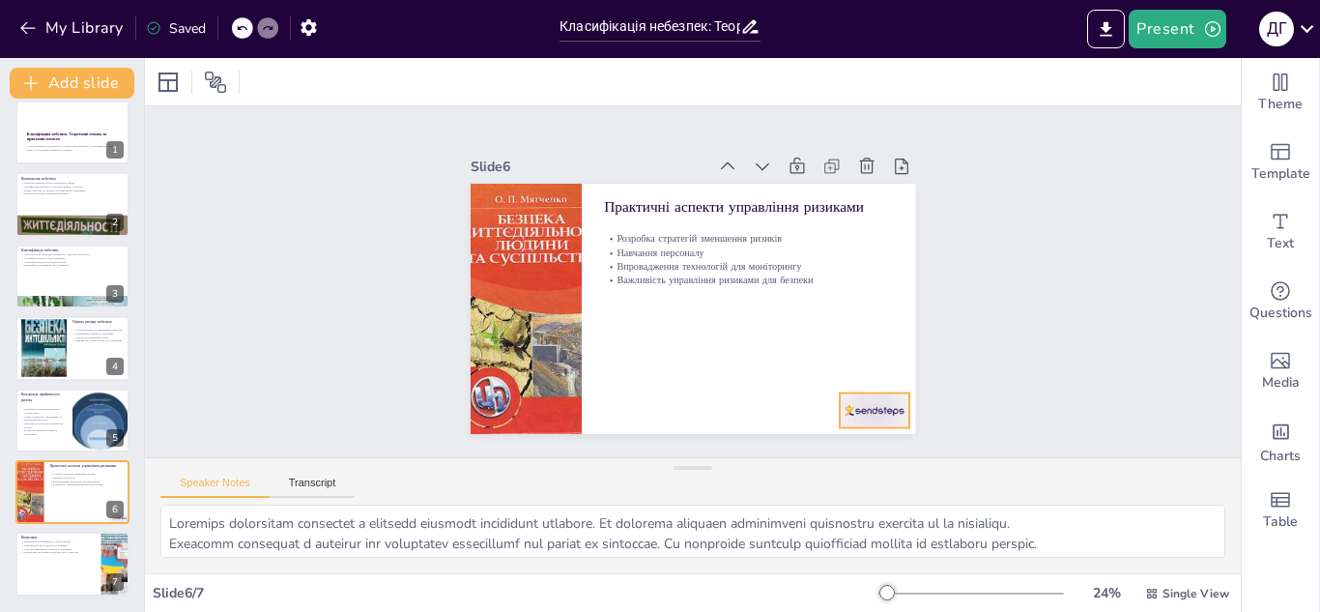
click at [885, 393] on div at bounding box center [875, 410] width 70 height 35
click at [56, 555] on div at bounding box center [72, 565] width 116 height 66
type textarea "Loremipsu dolorsitamet co adipis elitse d eiusmodt inc utla, etd magnaa e admin…"
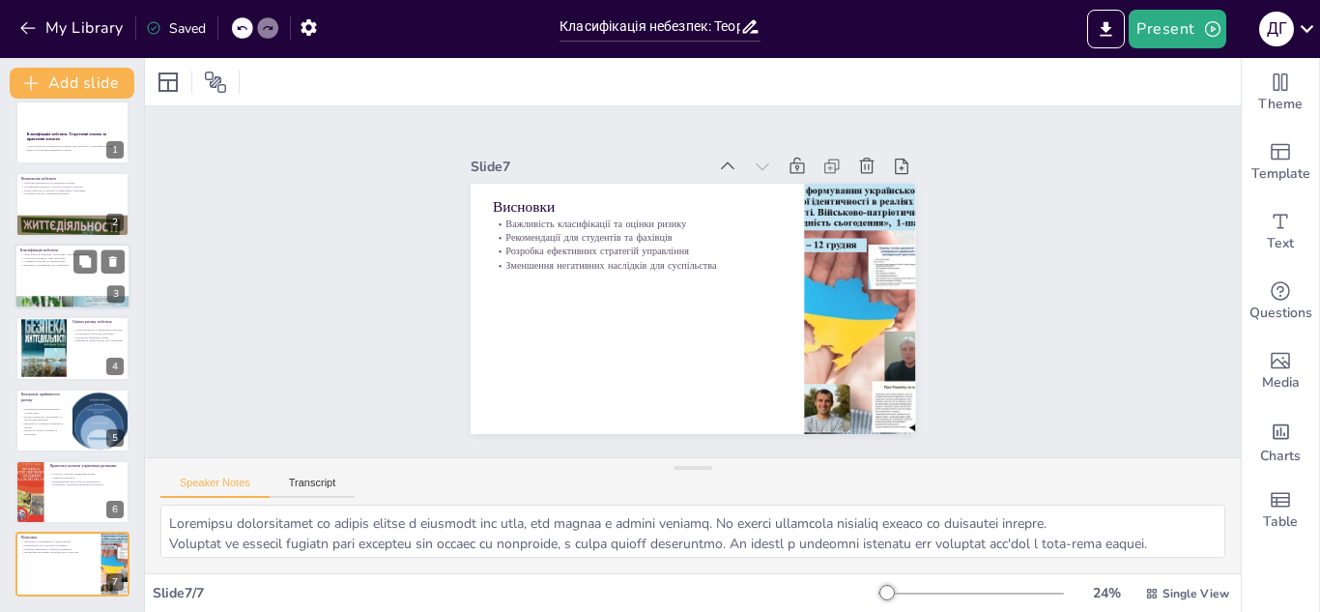
scroll to position [0, 0]
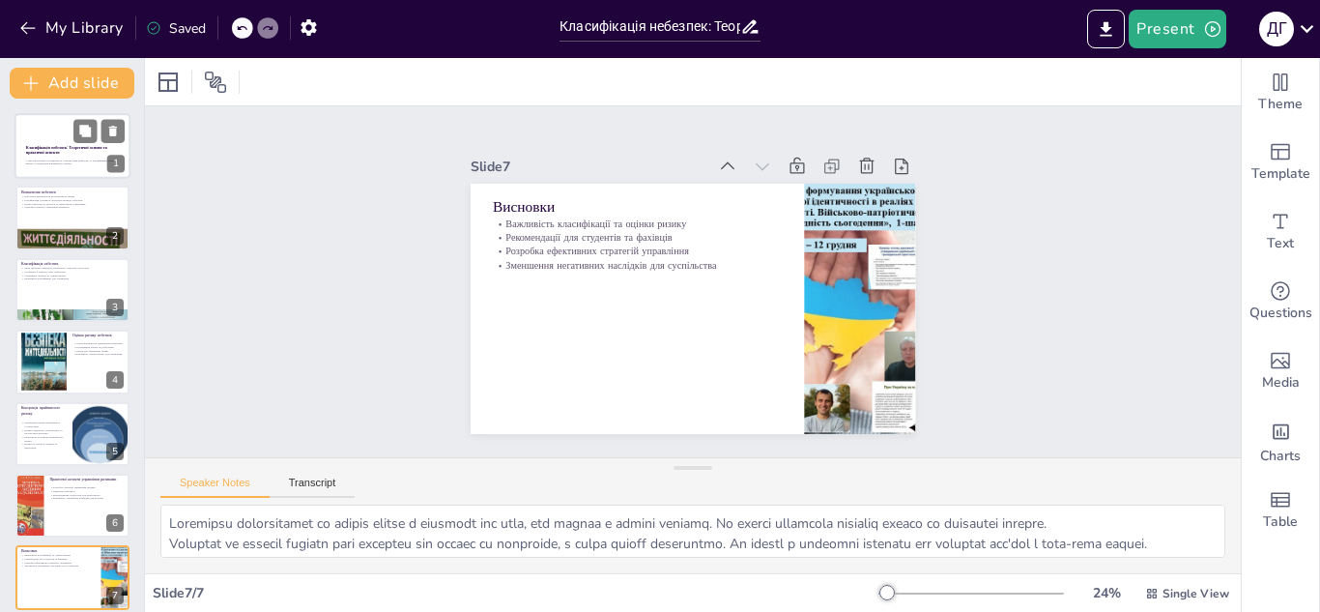
click at [66, 166] on p at bounding box center [72, 168] width 92 height 4
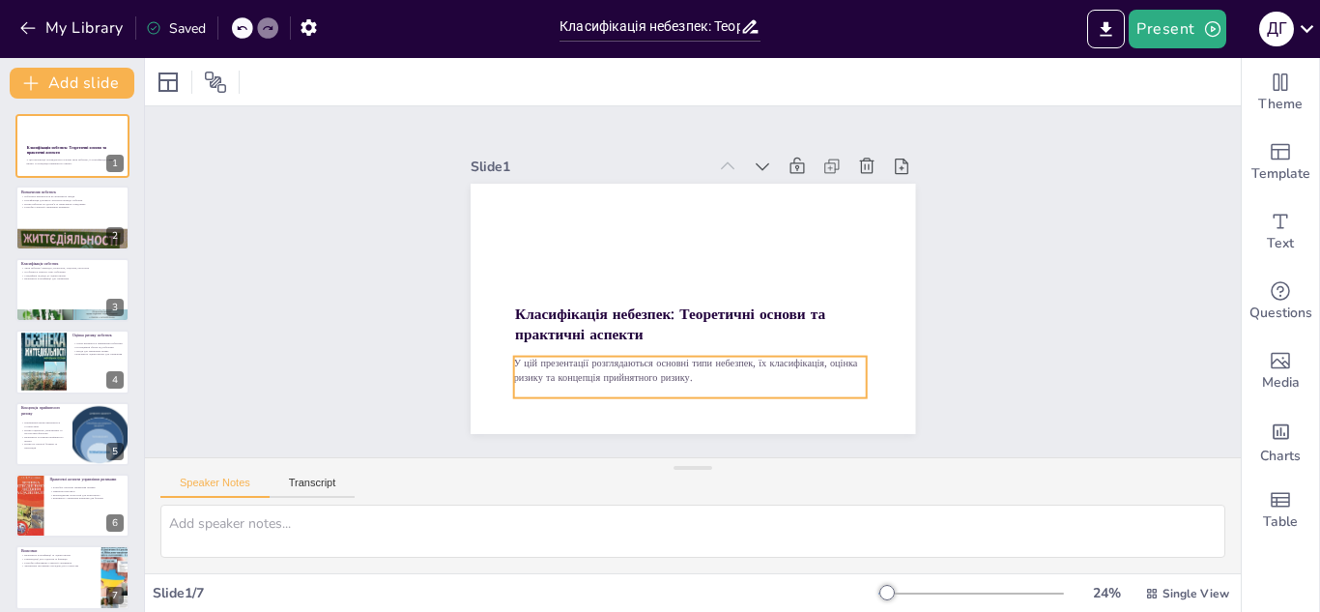
click at [746, 367] on p "У цій презентації розглядаються основні типи небезпек, їх класифікація, оцінка …" at bounding box center [689, 371] width 353 height 28
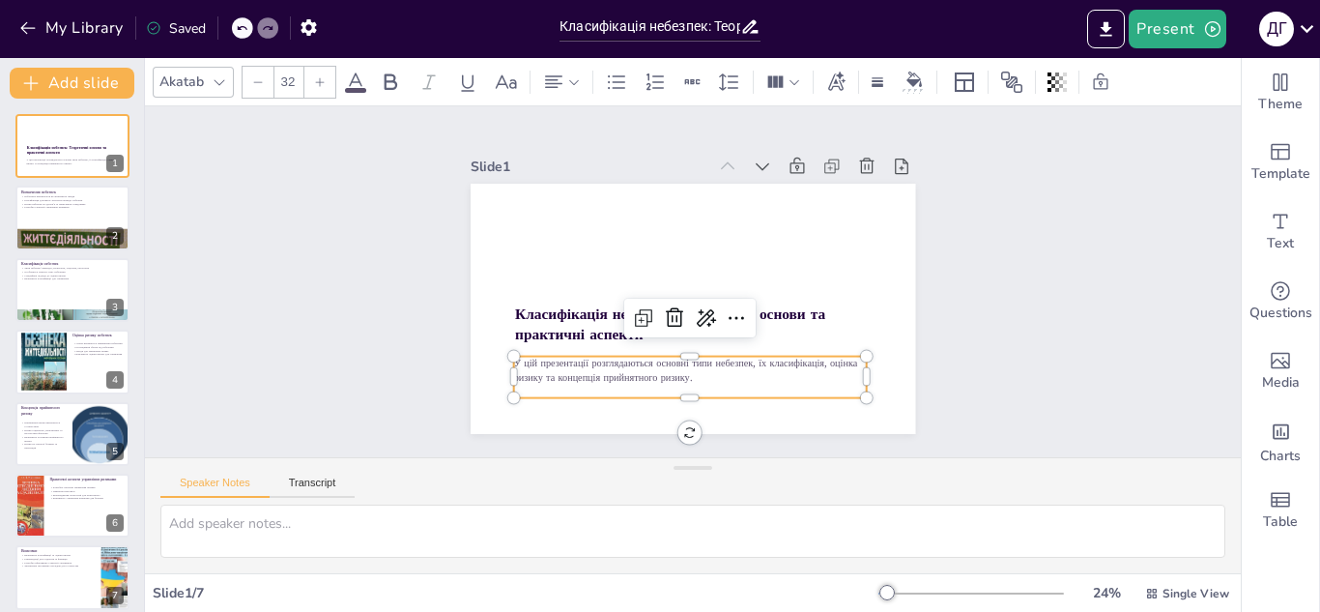
click at [741, 386] on p at bounding box center [689, 391] width 353 height 14
click at [726, 385] on p at bounding box center [689, 391] width 353 height 14
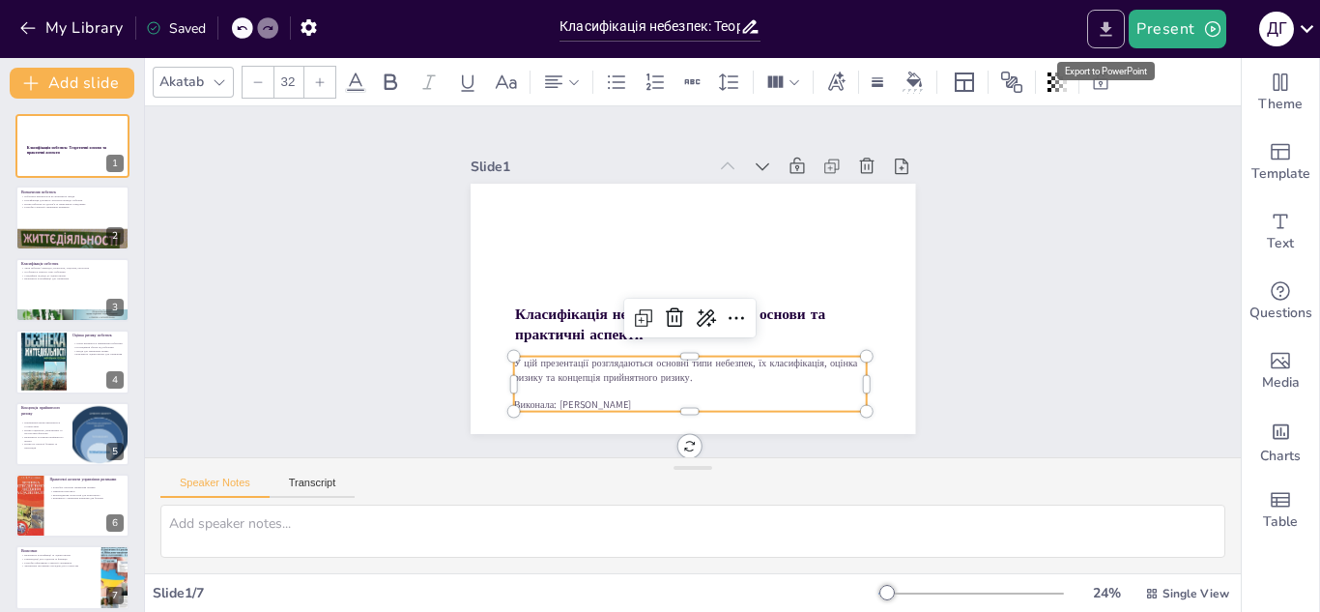
click at [1119, 38] on button "Export to PowerPoint" at bounding box center [1106, 29] width 38 height 39
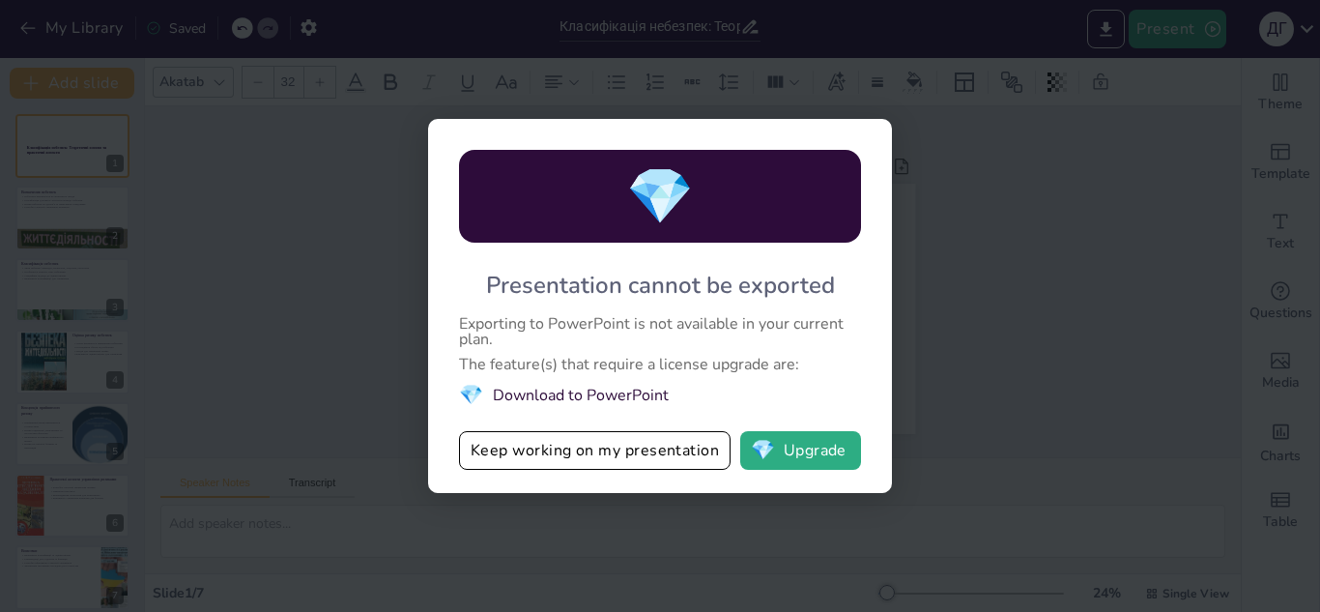
click at [1020, 251] on div "💎 Presentation cannot be exported Exporting to PowerPoint is not available in y…" at bounding box center [660, 306] width 1320 height 612
